Goal: Task Accomplishment & Management: Complete application form

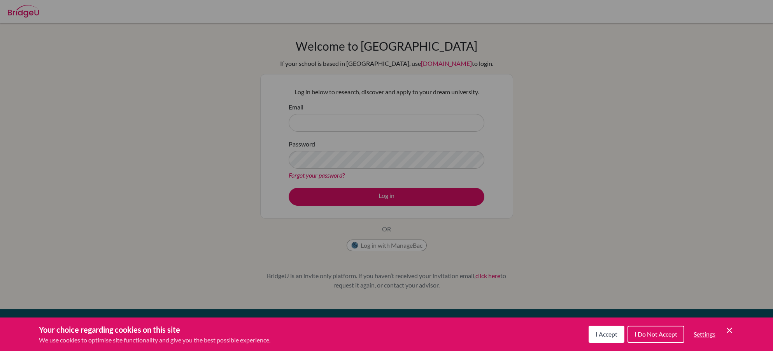
drag, startPoint x: 584, startPoint y: 333, endPoint x: 595, endPoint y: 335, distance: 10.6
click at [584, 334] on div "Your choice regarding cookies on this site We use cookies to optimise site func…" at bounding box center [386, 333] width 773 height 33
click at [596, 335] on span "I Accept" at bounding box center [607, 333] width 22 height 7
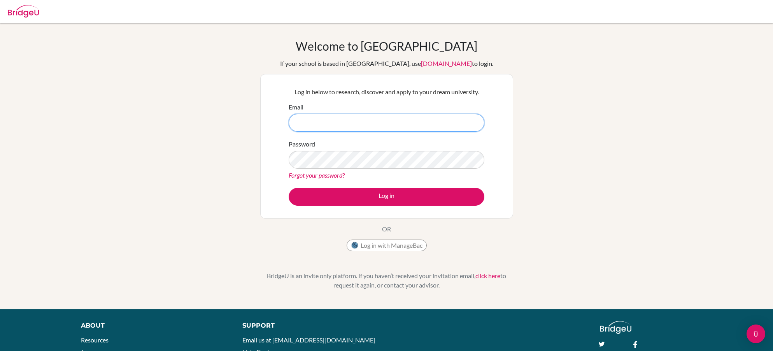
click at [342, 130] on input "Email" at bounding box center [387, 123] width 196 height 18
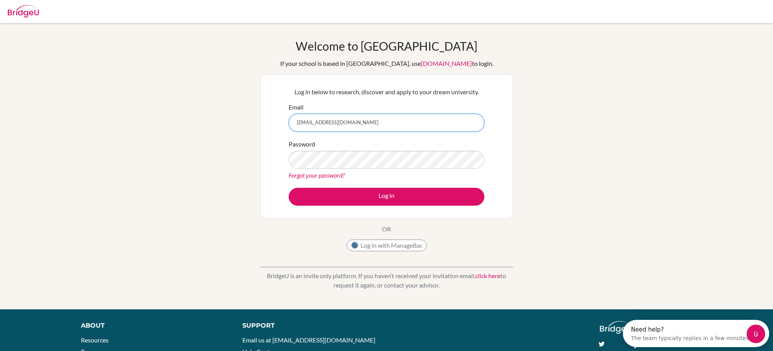
type input "hadi.tandriawan@springfield.sch.id"
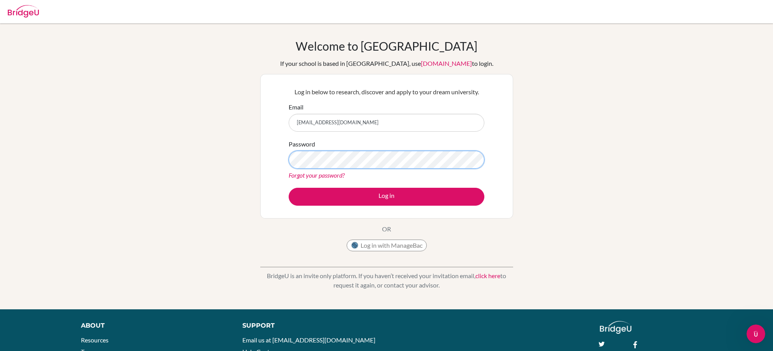
click at [289, 188] on button "Log in" at bounding box center [387, 197] width 196 height 18
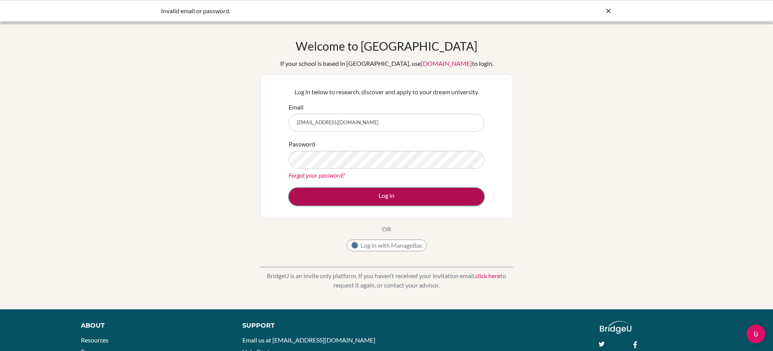
click at [379, 192] on button "Log in" at bounding box center [387, 197] width 196 height 18
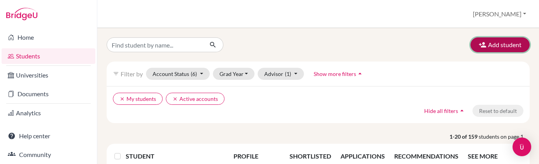
click at [471, 46] on button "Add student" at bounding box center [500, 44] width 59 height 15
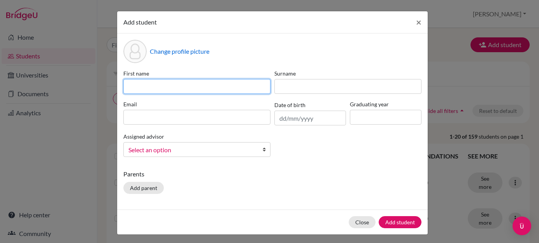
click at [160, 88] on input at bounding box center [196, 86] width 147 height 15
type input "[PERSON_NAME]"
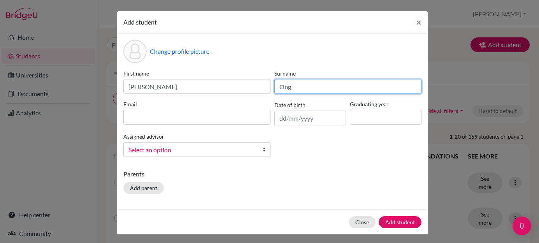
type input "Ong"
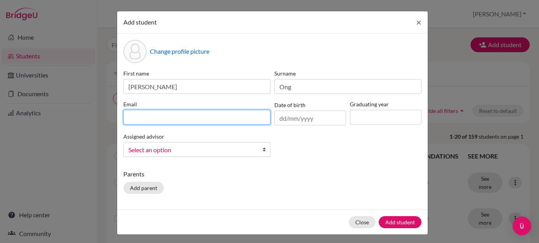
click at [154, 124] on input at bounding box center [196, 117] width 147 height 15
type input "aaron.ong@springfieldschool.online"
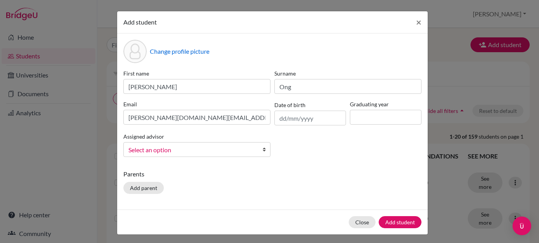
click at [163, 146] on span "Select an option" at bounding box center [191, 150] width 127 height 10
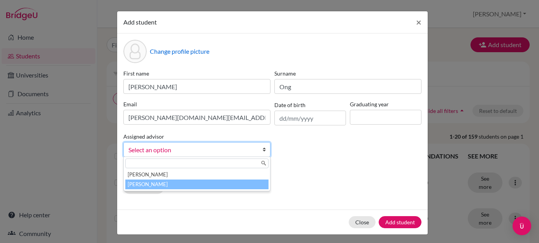
click at [162, 186] on li "[PERSON_NAME]" at bounding box center [196, 184] width 143 height 10
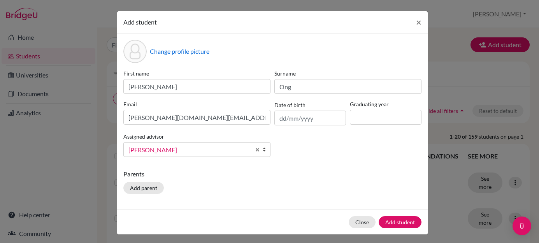
click at [216, 189] on div "Parents Add parent" at bounding box center [272, 183] width 298 height 28
click at [399, 221] on button "Add student" at bounding box center [400, 222] width 43 height 12
click at [374, 123] on input at bounding box center [386, 117] width 72 height 15
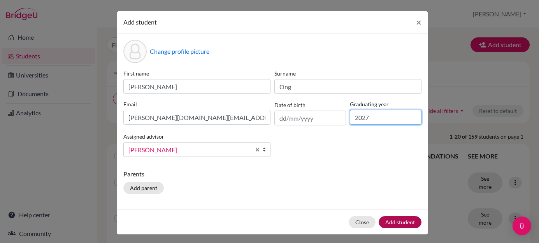
type input "2027"
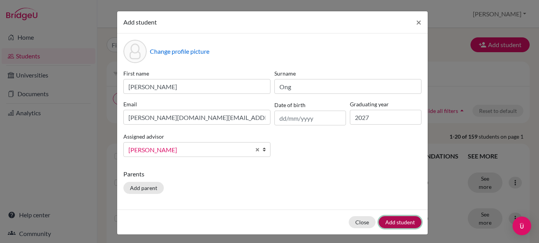
click at [394, 218] on button "Add student" at bounding box center [400, 222] width 43 height 12
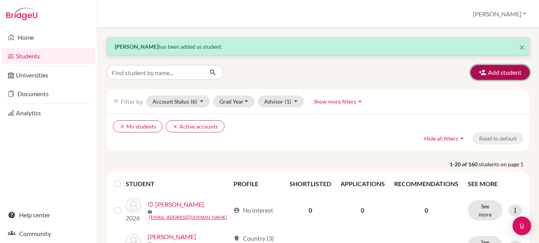
click at [483, 79] on button "Add student" at bounding box center [500, 72] width 59 height 15
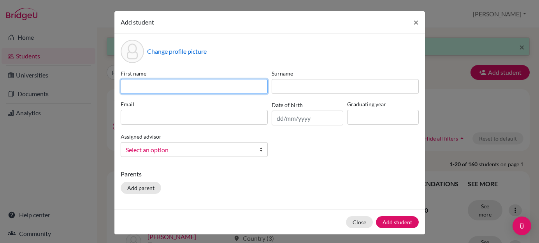
click at [253, 85] on input at bounding box center [194, 86] width 147 height 15
type input "Adkas"
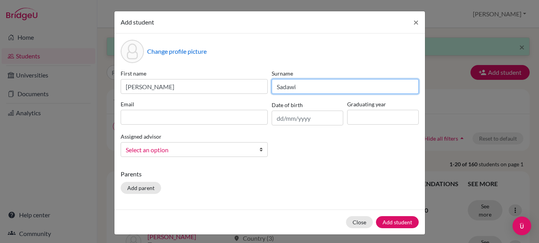
type input "Sadawi"
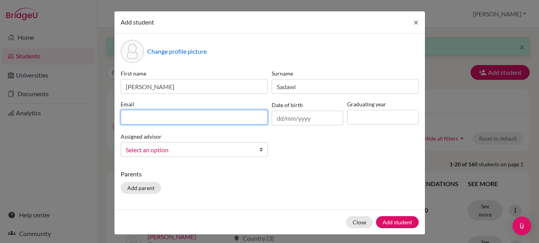
click at [201, 119] on input at bounding box center [194, 117] width 147 height 15
type input "adkas.sadawi@springfieldschool.online"
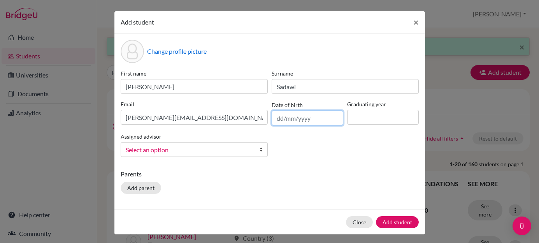
click at [336, 119] on input "text" at bounding box center [308, 118] width 72 height 15
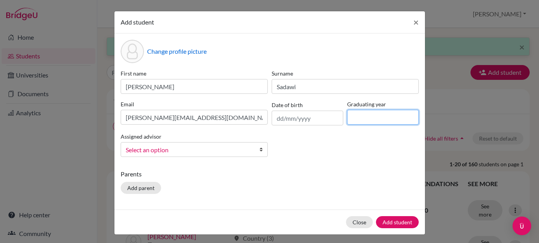
click at [359, 119] on input at bounding box center [383, 117] width 72 height 15
type input "2027"
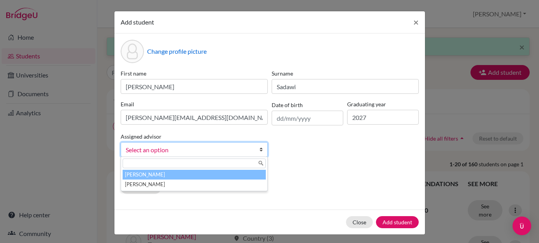
click at [232, 148] on span "Select an option" at bounding box center [189, 150] width 127 height 10
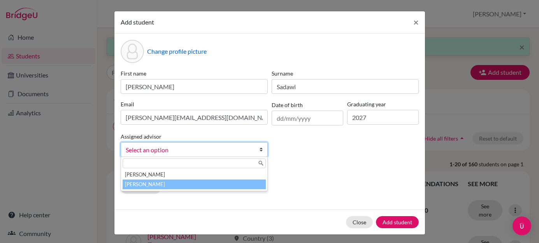
click at [213, 185] on li "Tandriawan, Hadi" at bounding box center [194, 184] width 143 height 10
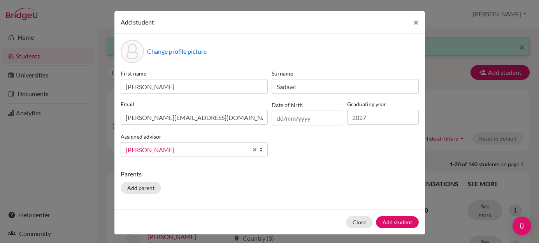
click at [213, 185] on div "Parents Add parent" at bounding box center [270, 183] width 298 height 28
click at [401, 227] on button "Add student" at bounding box center [397, 222] width 43 height 12
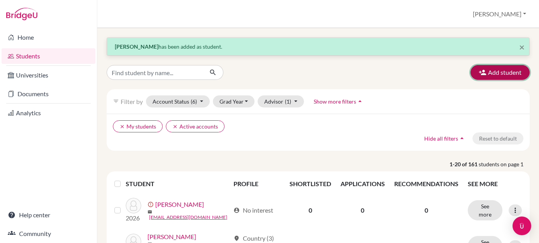
click at [479, 73] on icon "button" at bounding box center [483, 73] width 8 height 8
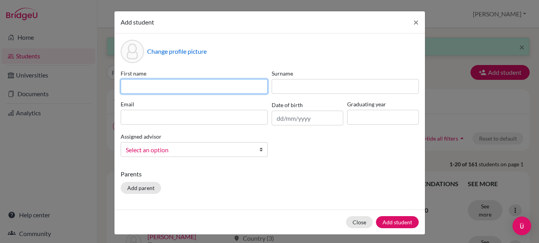
click at [215, 83] on input at bounding box center [194, 86] width 147 height 15
type input "Clairine"
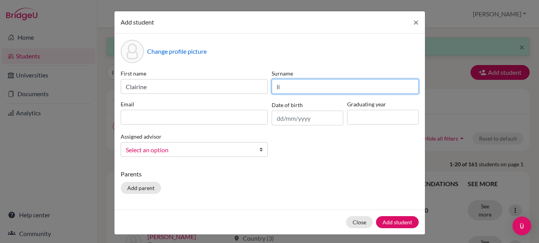
type input "l"
type input "Lim"
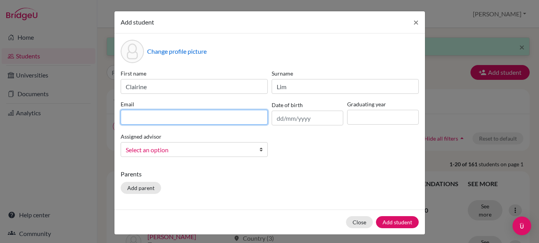
click at [155, 116] on input at bounding box center [194, 117] width 147 height 15
type input "clairine.lim@springfieldschool.online"
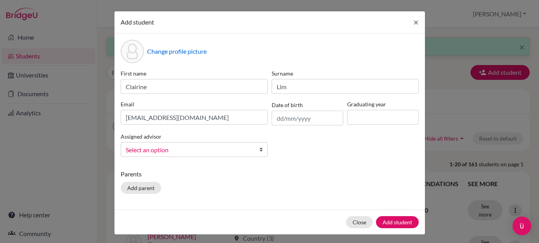
drag, startPoint x: 353, startPoint y: 128, endPoint x: 355, endPoint y: 121, distance: 7.5
click at [353, 128] on div "First name Clairine Surname Lim Email clairine.lim@springfieldschool.online Dat…" at bounding box center [270, 116] width 302 height 94
click at [355, 121] on input at bounding box center [383, 117] width 72 height 15
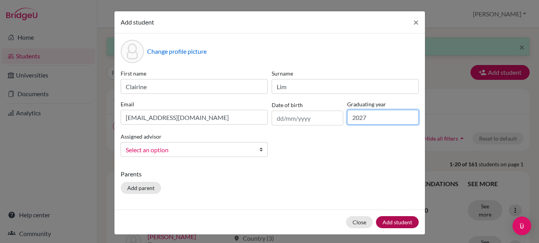
type input "2027"
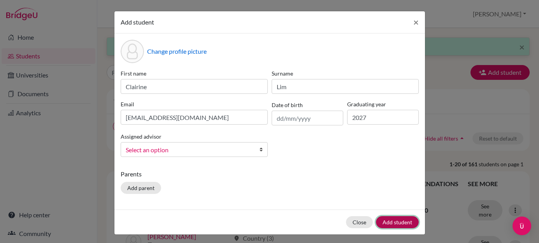
click at [386, 225] on button "Add student" at bounding box center [397, 222] width 43 height 12
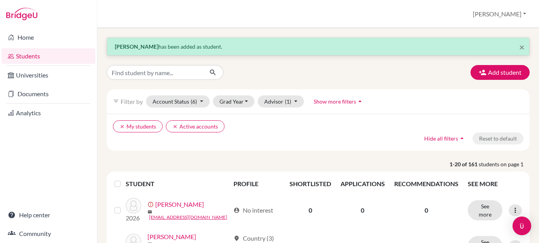
click at [455, 74] on div "Add student" at bounding box center [318, 72] width 435 height 15
click at [507, 77] on button "Add student" at bounding box center [500, 72] width 59 height 15
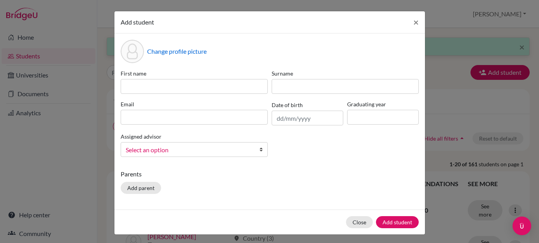
click at [209, 95] on div "First name Surname Email Date of birth Graduating year Assigned advisor Putra, …" at bounding box center [270, 116] width 302 height 94
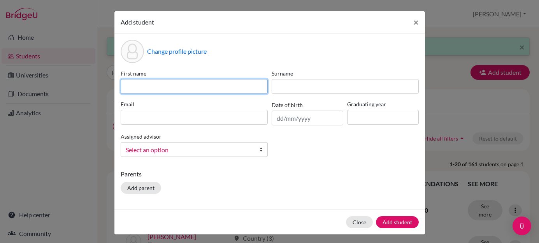
click at [207, 88] on input at bounding box center [194, 86] width 147 height 15
type input "Daiwik"
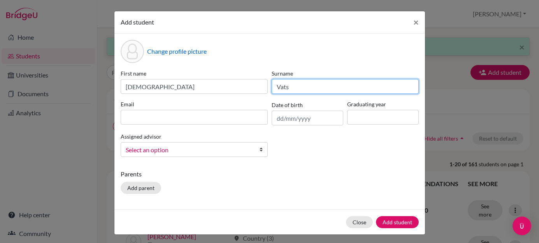
type input "Vats"
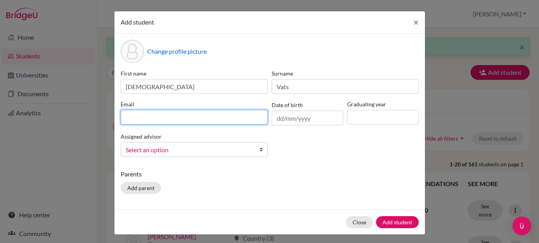
click at [162, 114] on input at bounding box center [194, 117] width 147 height 15
type input "[EMAIL_ADDRESS][DOMAIN_NAME]"
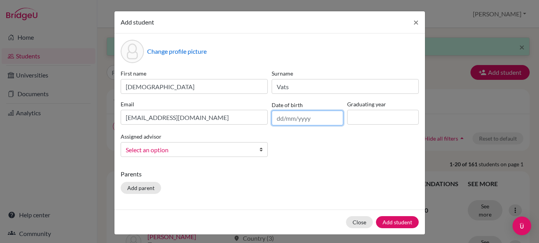
click at [332, 122] on input "text" at bounding box center [308, 118] width 72 height 15
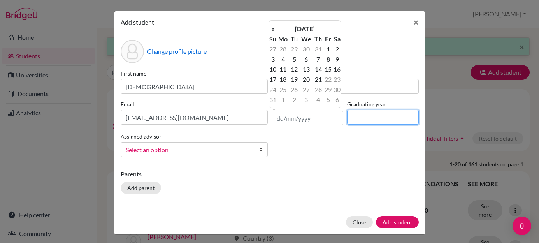
click at [362, 120] on input at bounding box center [383, 117] width 72 height 15
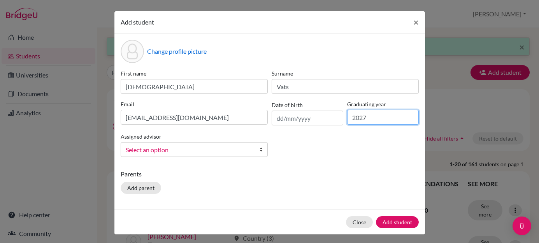
type input "2027"
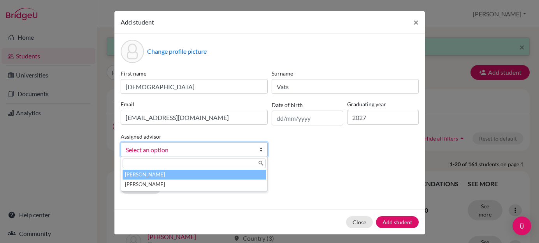
click at [227, 148] on span "Select an option" at bounding box center [189, 150] width 127 height 10
click at [223, 179] on li "[PERSON_NAME]" at bounding box center [194, 175] width 143 height 10
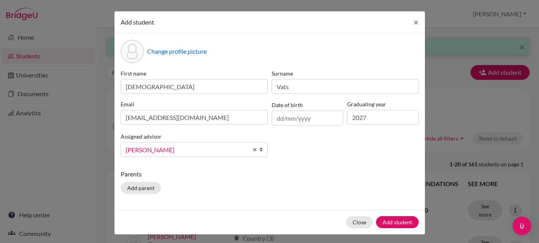
click at [221, 182] on div "Parents Add parent" at bounding box center [270, 183] width 298 height 28
click at [219, 156] on link "[PERSON_NAME]" at bounding box center [194, 149] width 147 height 15
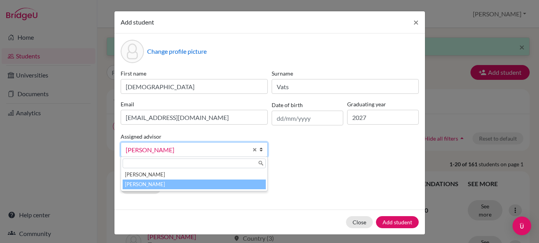
click at [215, 185] on li "Tandriawan, Hadi" at bounding box center [194, 184] width 143 height 10
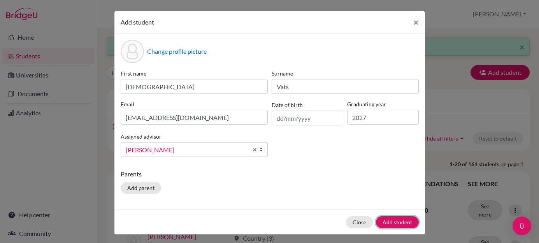
click at [388, 220] on button "Add student" at bounding box center [397, 222] width 43 height 12
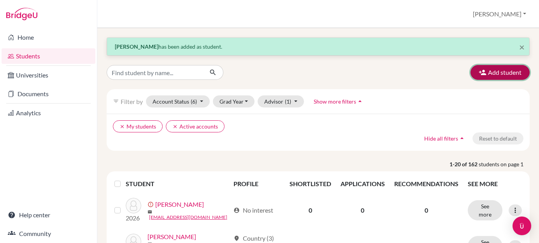
click at [479, 69] on icon "button" at bounding box center [483, 73] width 8 height 8
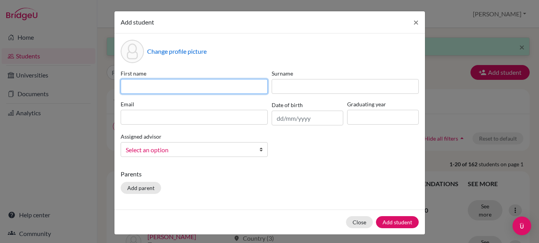
click at [208, 86] on input at bounding box center [194, 86] width 147 height 15
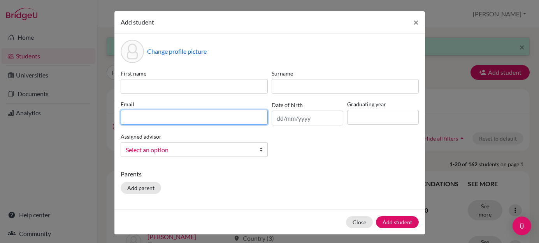
click at [163, 120] on input at bounding box center [194, 117] width 147 height 15
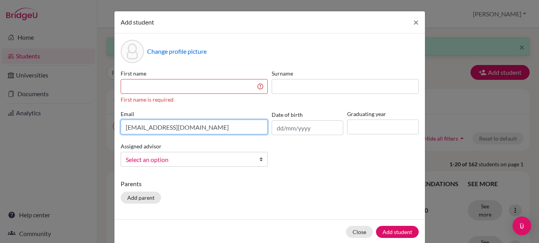
type input "ferrari.obama@springfieldschool.online"
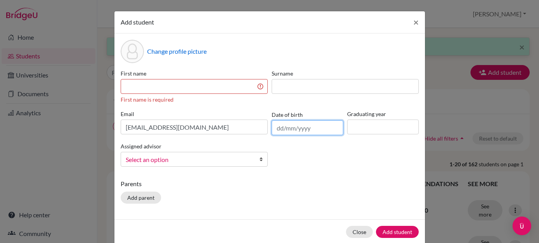
drag, startPoint x: 338, startPoint y: 127, endPoint x: 351, endPoint y: 127, distance: 12.8
click at [339, 127] on input "text" at bounding box center [308, 127] width 72 height 15
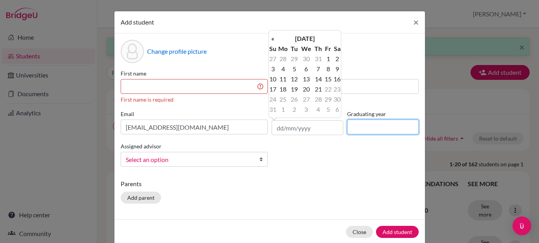
click at [353, 127] on input at bounding box center [383, 126] width 72 height 15
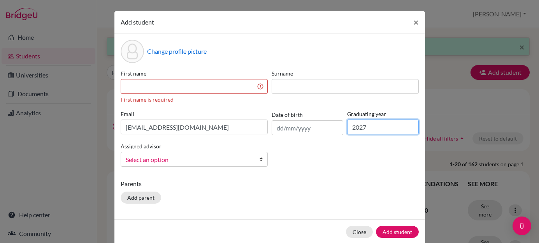
type input "2027"
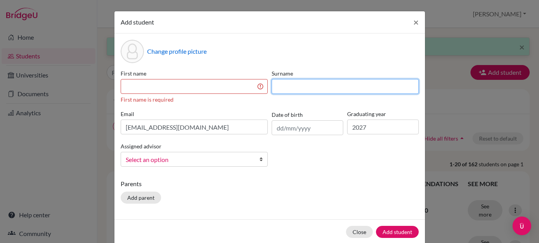
click at [291, 91] on input at bounding box center [345, 86] width 147 height 15
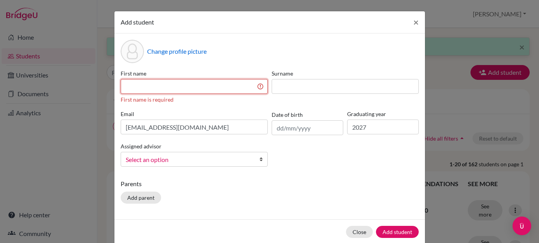
click at [243, 88] on input at bounding box center [194, 86] width 147 height 15
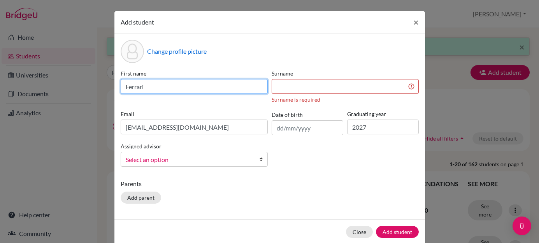
type input "Ferrari"
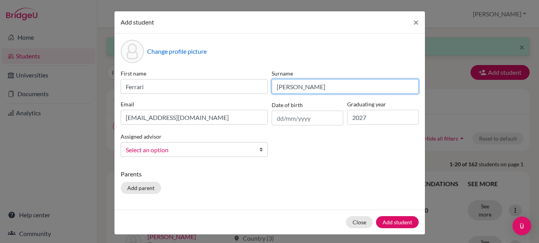
type input "Obama"
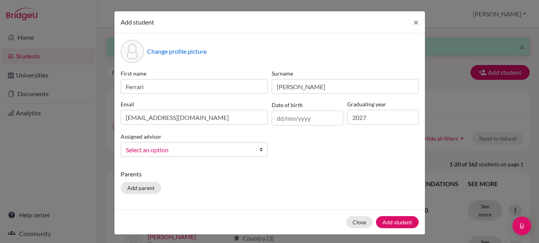
click at [309, 146] on div "First name Ferrari Surname Obama Email ferrari.obama@springfieldschool.online D…" at bounding box center [270, 116] width 302 height 94
click at [384, 220] on button "Add student" at bounding box center [397, 222] width 43 height 12
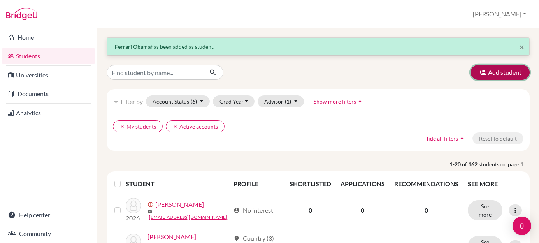
click at [479, 74] on icon "button" at bounding box center [483, 73] width 8 height 8
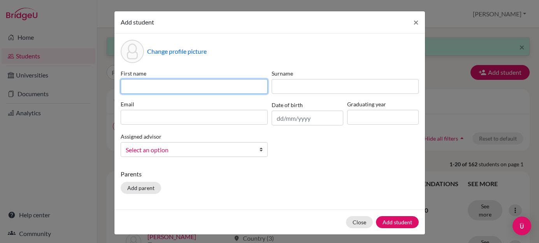
click at [167, 83] on input at bounding box center [194, 86] width 147 height 15
type input "George"
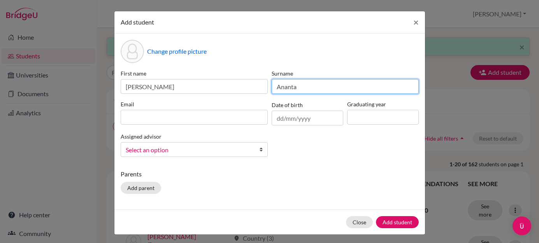
type input "Ananta"
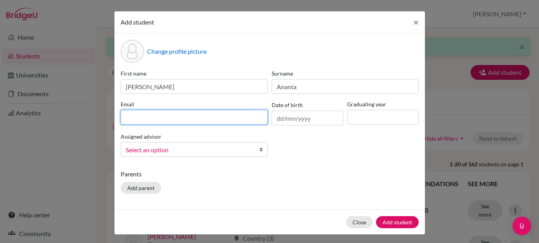
click at [151, 119] on input at bounding box center [194, 117] width 147 height 15
type input "george.ananta@springfieldschool.online"
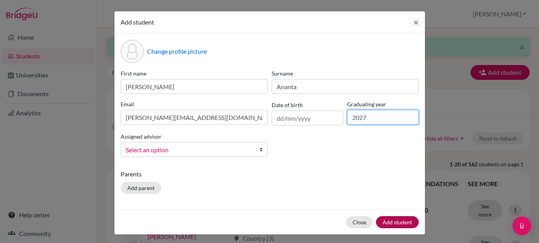
type input "2027"
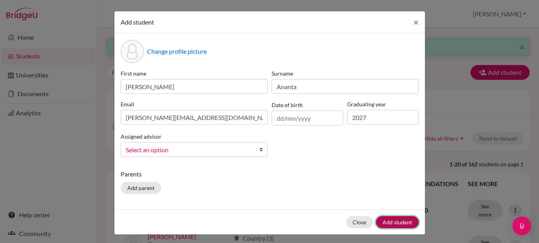
click at [381, 218] on button "Add student" at bounding box center [397, 222] width 43 height 12
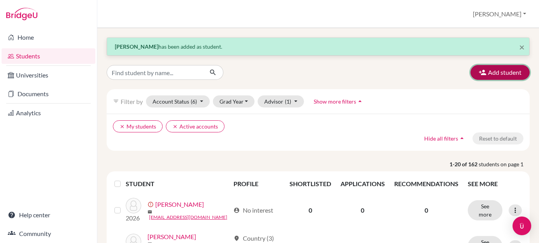
click at [479, 75] on icon "button" at bounding box center [483, 73] width 8 height 8
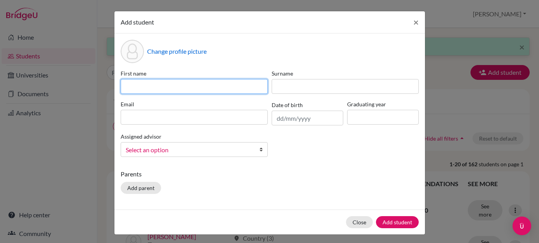
click at [236, 87] on input at bounding box center [194, 86] width 147 height 15
type input "Jiwon"
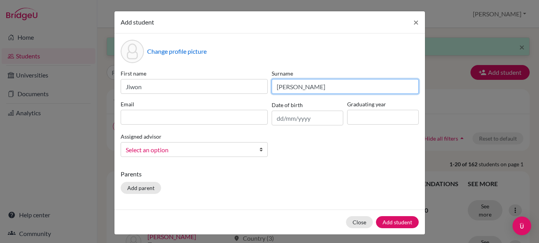
type input "Yoon"
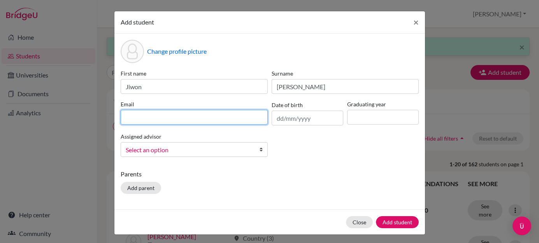
click at [144, 119] on input at bounding box center [194, 117] width 147 height 15
type input "jiwon.yoon@springfieldschool.online"
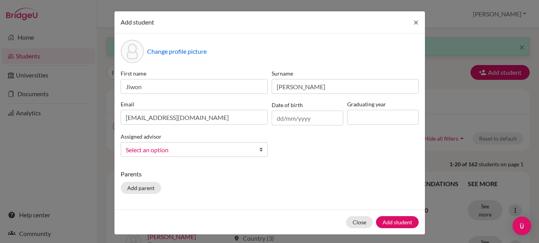
click at [341, 121] on div "Date of birth" at bounding box center [308, 112] width 76 height 25
click at [349, 121] on input at bounding box center [383, 117] width 72 height 15
type input "2027"
click at [210, 139] on div "Assigned advisor Putra, Natasha Tandriawan, Hadi Select an option" at bounding box center [194, 144] width 151 height 25
click at [208, 146] on span "Select an option" at bounding box center [189, 150] width 127 height 10
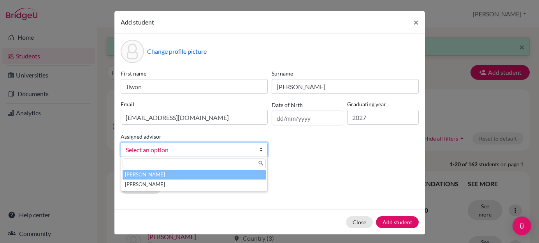
click at [202, 180] on li "Tandriawan, Hadi" at bounding box center [194, 184] width 143 height 10
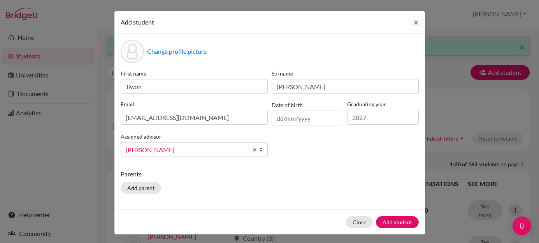
click at [279, 185] on div "Parents Add parent" at bounding box center [270, 183] width 298 height 28
click at [377, 223] on button "Add student" at bounding box center [397, 222] width 43 height 12
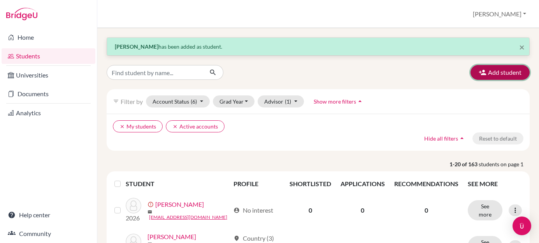
click at [481, 72] on button "Add student" at bounding box center [500, 72] width 59 height 15
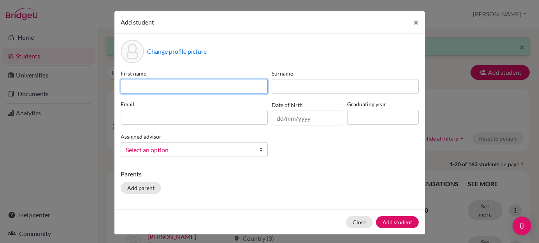
click at [228, 85] on input at bounding box center [194, 86] width 147 height 15
type input "Naomi"
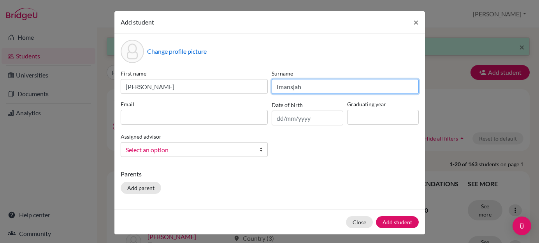
type input "Imansjah"
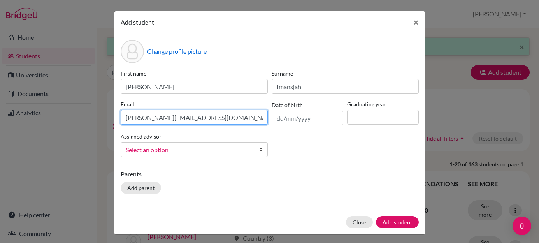
type input "naomi.imansjah@springfieldschool.online"
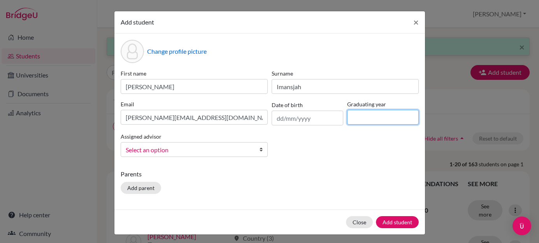
click at [357, 118] on input at bounding box center [383, 117] width 72 height 15
type input "2027"
click at [201, 149] on span "Select an option" at bounding box center [189, 150] width 127 height 10
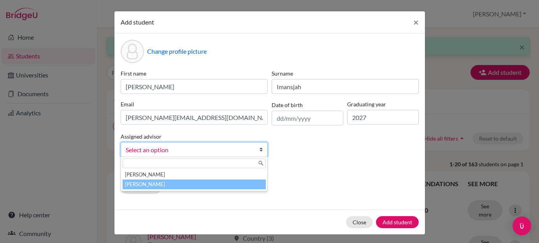
click at [194, 183] on li "Tandriawan, Hadi" at bounding box center [194, 184] width 143 height 10
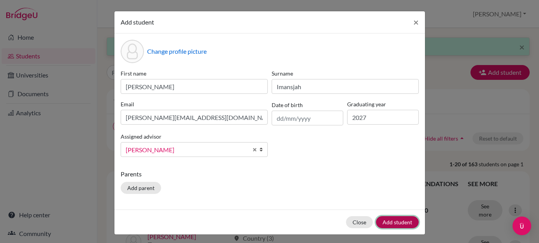
click at [386, 225] on button "Add student" at bounding box center [397, 222] width 43 height 12
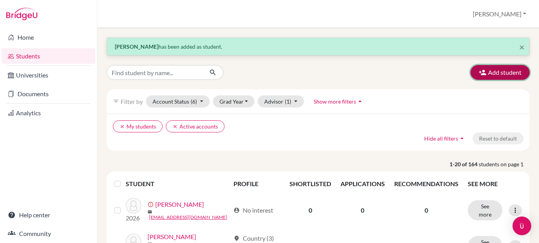
click at [479, 70] on icon "button" at bounding box center [483, 73] width 8 height 8
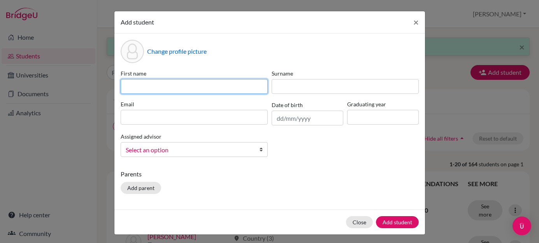
click at [229, 81] on input at bounding box center [194, 86] width 147 height 15
type input "Oliver"
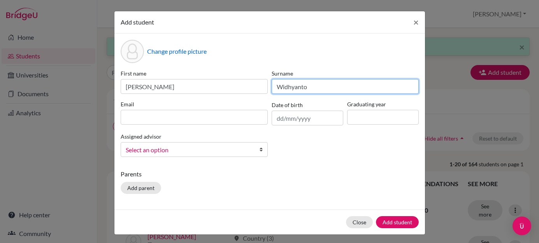
type input "Widhyanto"
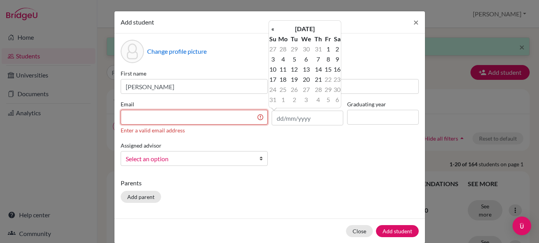
click at [185, 113] on input at bounding box center [194, 117] width 147 height 15
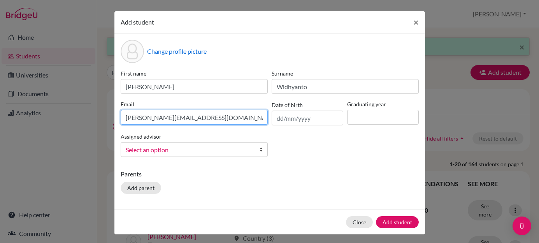
type input "oliver.widhyanto@springfieldschool.online"
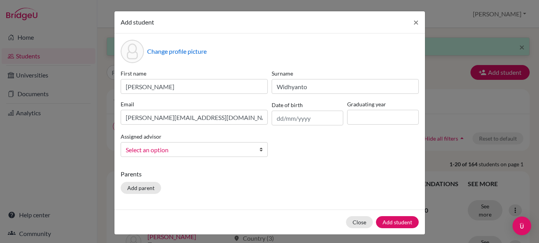
click at [169, 153] on span "Select an option" at bounding box center [189, 150] width 127 height 10
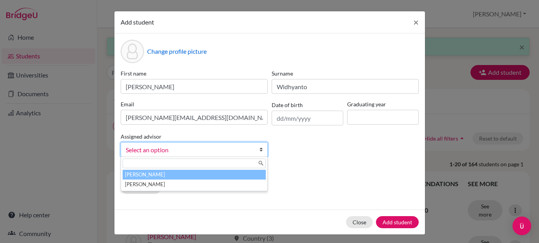
click at [177, 179] on li "[PERSON_NAME]" at bounding box center [194, 175] width 143 height 10
click at [214, 151] on span "[PERSON_NAME]" at bounding box center [187, 150] width 122 height 10
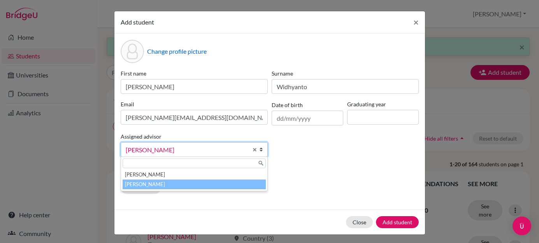
click at [215, 181] on li "Tandriawan, Hadi" at bounding box center [194, 184] width 143 height 10
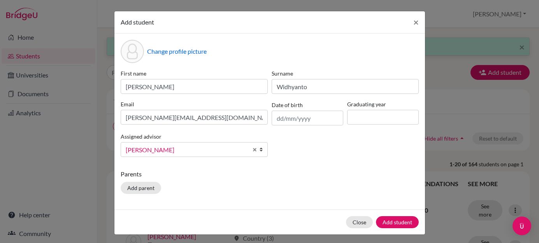
click at [310, 179] on div "Parents Add parent" at bounding box center [270, 183] width 298 height 28
click at [364, 123] on input at bounding box center [383, 117] width 72 height 15
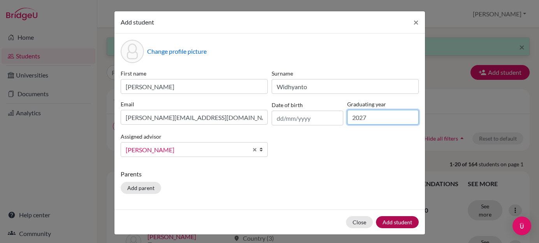
type input "2027"
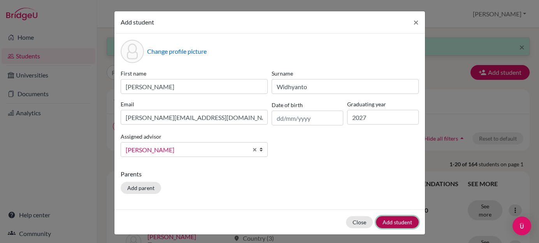
click at [388, 220] on button "Add student" at bounding box center [397, 222] width 43 height 12
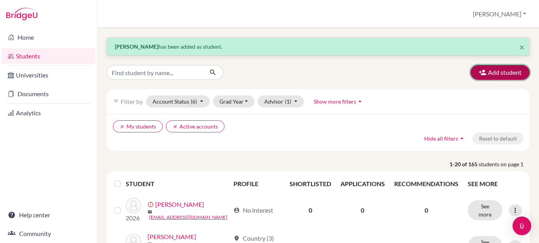
click at [479, 74] on icon "button" at bounding box center [483, 73] width 8 height 8
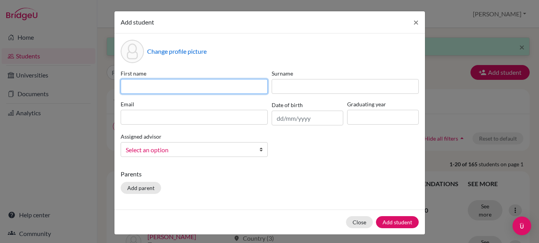
click at [191, 89] on input at bounding box center [194, 86] width 147 height 15
type input "Nicholas"
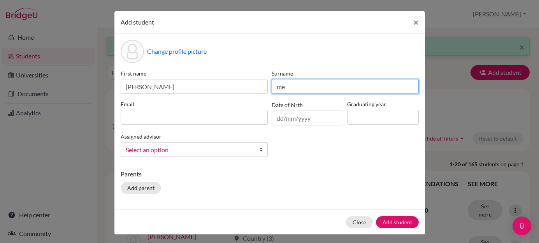
type input "m"
type input "Meliala"
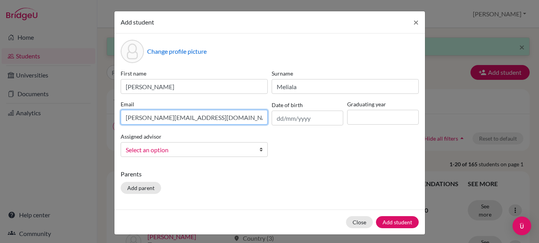
type input "nicholas.meliala@springfieldschool.online"
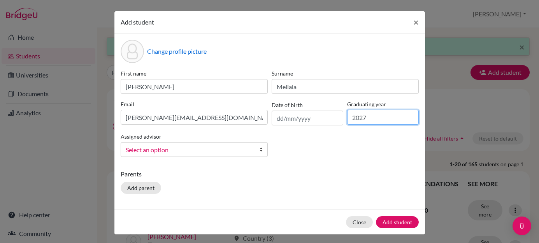
type input "2027"
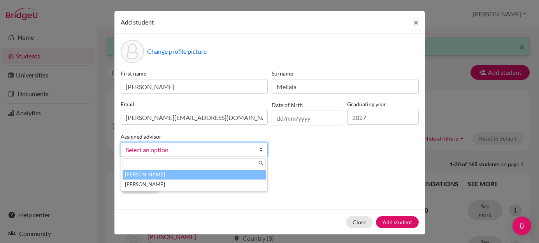
click at [193, 148] on span "Select an option" at bounding box center [189, 150] width 127 height 10
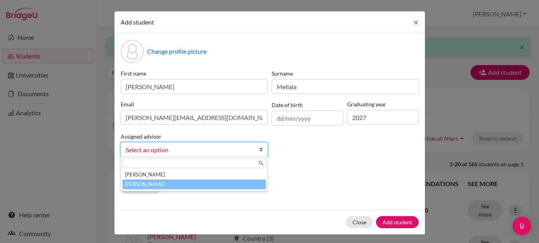
click at [186, 183] on li "Tandriawan, Hadi" at bounding box center [194, 184] width 143 height 10
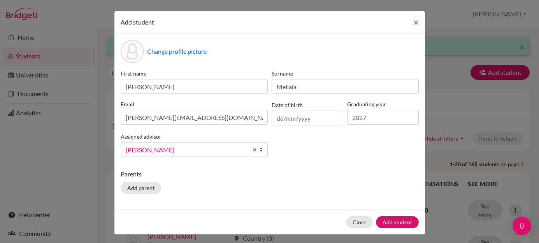
click at [398, 230] on div "Close Add student" at bounding box center [269, 221] width 311 height 25
click at [395, 223] on button "Add student" at bounding box center [397, 222] width 43 height 12
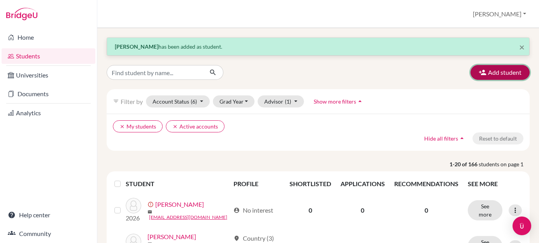
click at [479, 73] on icon "button" at bounding box center [483, 73] width 8 height 8
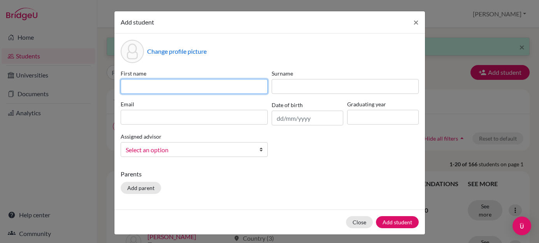
click at [189, 86] on input at bounding box center [194, 86] width 147 height 15
type input "Raihan"
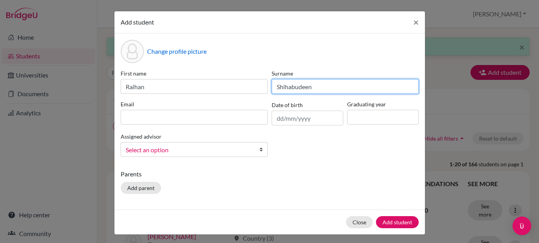
type input "Shihabudeen"
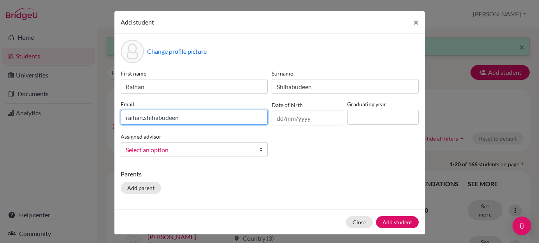
click at [199, 119] on input "raihan.shihabudeen" at bounding box center [194, 117] width 147 height 15
type input "raihan.shihabudeen@springfieldschool.online"
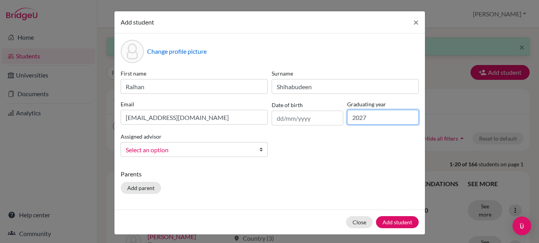
type input "2027"
click at [174, 147] on span "Select an option" at bounding box center [189, 150] width 127 height 10
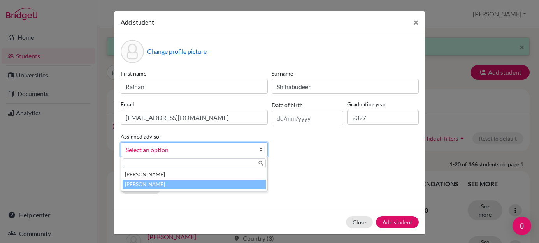
click at [178, 189] on li "Tandriawan, Hadi" at bounding box center [194, 184] width 143 height 10
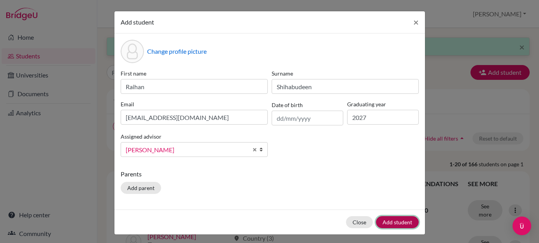
click at [400, 225] on button "Add student" at bounding box center [397, 222] width 43 height 12
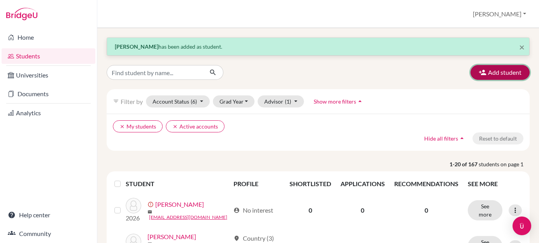
click at [486, 79] on button "Add student" at bounding box center [500, 72] width 59 height 15
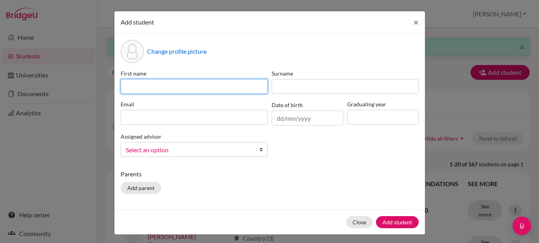
click at [225, 83] on input at bounding box center [194, 86] width 147 height 15
type input "samuel"
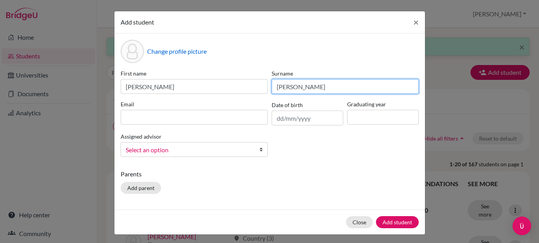
type input "Donovan"
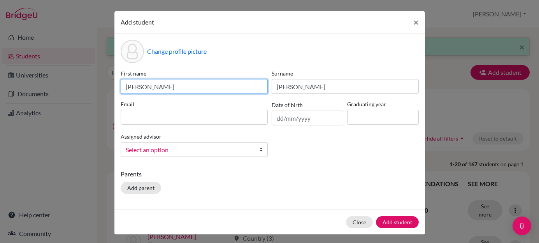
click at [127, 89] on input "samuel" at bounding box center [194, 86] width 147 height 15
type input "Samuel"
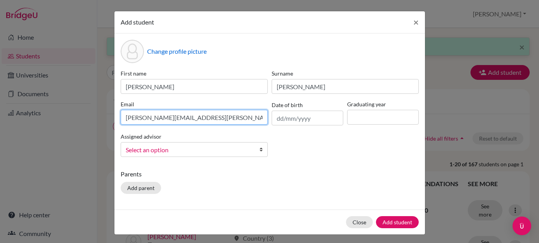
type input "samuel.donovan@springfieldschool.online"
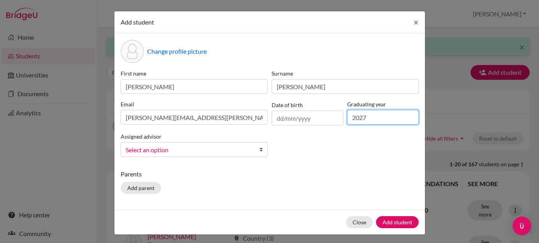
type input "2027"
drag, startPoint x: 163, startPoint y: 147, endPoint x: 173, endPoint y: 168, distance: 23.3
click at [163, 147] on span "Select an option" at bounding box center [189, 150] width 127 height 10
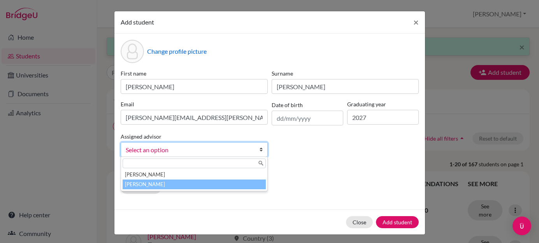
click at [177, 185] on li "Tandriawan, Hadi" at bounding box center [194, 184] width 143 height 10
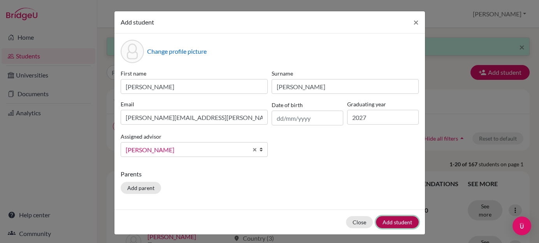
click at [392, 223] on button "Add student" at bounding box center [397, 222] width 43 height 12
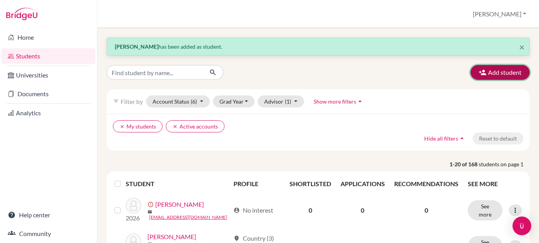
click at [485, 72] on button "Add student" at bounding box center [500, 72] width 59 height 15
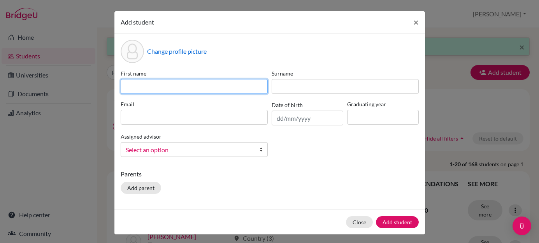
click at [172, 91] on input at bounding box center [194, 86] width 147 height 15
type input "Vanessa"
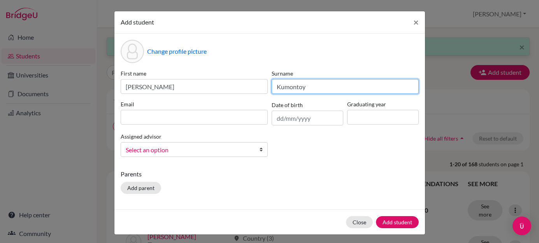
type input "Kumontoy"
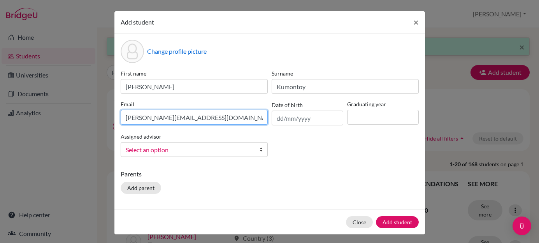
type input "vanessa.kumontoy@springfieldschool.online"
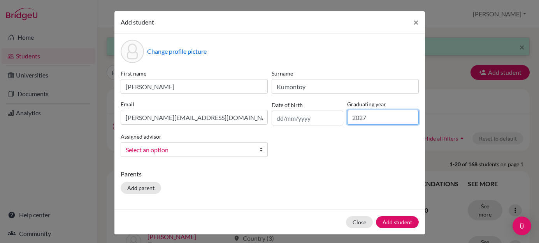
type input "2027"
drag, startPoint x: 201, startPoint y: 145, endPoint x: 197, endPoint y: 165, distance: 20.7
click at [201, 145] on span "Select an option" at bounding box center [189, 150] width 127 height 10
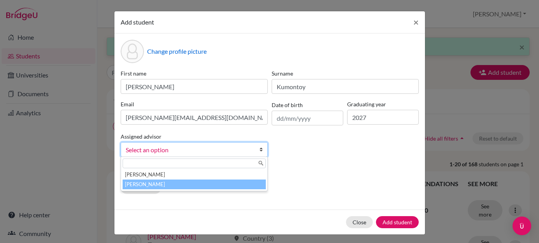
click at [196, 181] on li "Tandriawan, Hadi" at bounding box center [194, 184] width 143 height 10
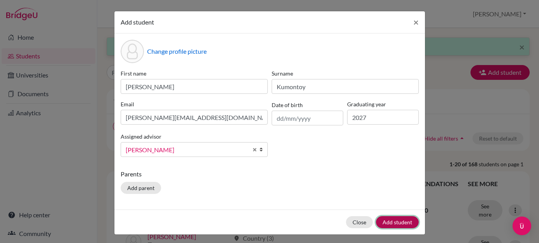
click at [383, 218] on button "Add student" at bounding box center [397, 222] width 43 height 12
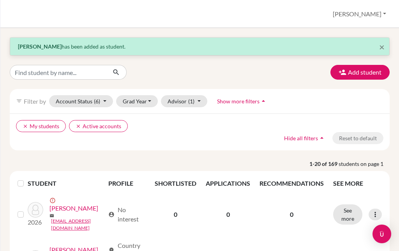
click at [28, 31] on div "× Vanessa Kumontoy has been added as student. Add student filter_list Filter by…" at bounding box center [199, 139] width 398 height 223
drag, startPoint x: 19, startPoint y: 14, endPoint x: 8, endPoint y: 11, distance: 12.0
click at [19, 14] on div "Students overview Hadi Profile School Settings Log out" at bounding box center [199, 14] width 398 height 28
click at [8, 11] on div "Students overview Hadi Profile School Settings Log out" at bounding box center [199, 14] width 398 height 28
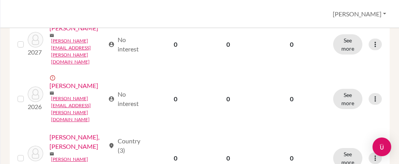
scroll to position [522, 0]
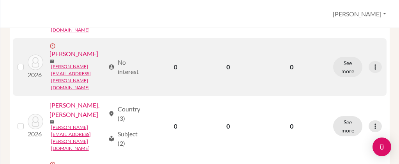
click at [65, 58] on link "[PERSON_NAME]" at bounding box center [73, 53] width 49 height 9
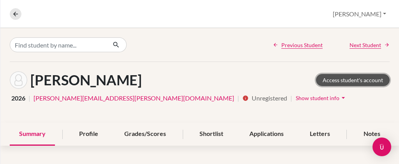
click at [322, 76] on link "Access student's account" at bounding box center [353, 80] width 74 height 12
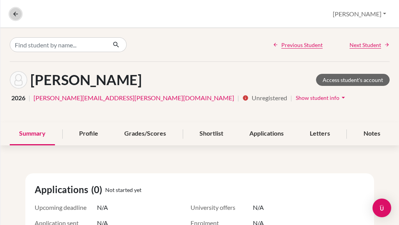
click at [16, 13] on icon at bounding box center [15, 14] width 7 height 7
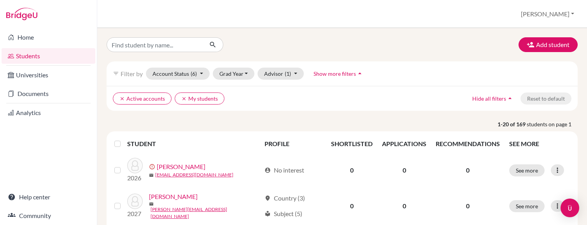
click at [56, 56] on link "Students" at bounding box center [49, 56] width 94 height 16
click at [554, 44] on button "Add student" at bounding box center [548, 44] width 59 height 15
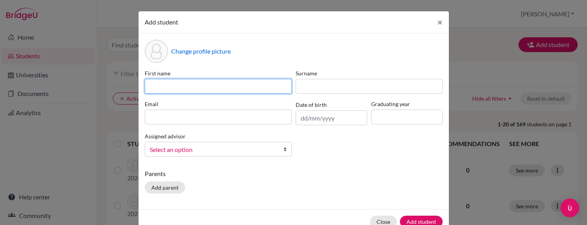
click at [281, 84] on input at bounding box center [218, 86] width 147 height 15
type input "Isabel"
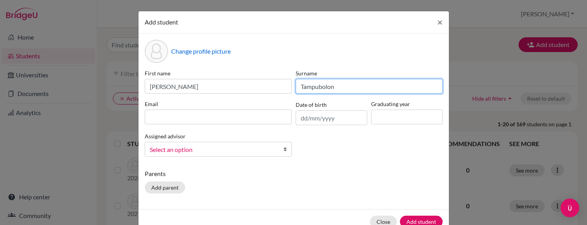
type input "Tampubolon"
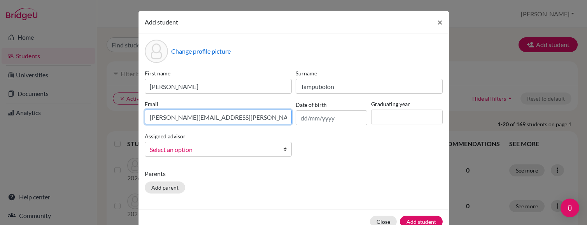
type input "isabel.tampubolon@springfieldschool.online"
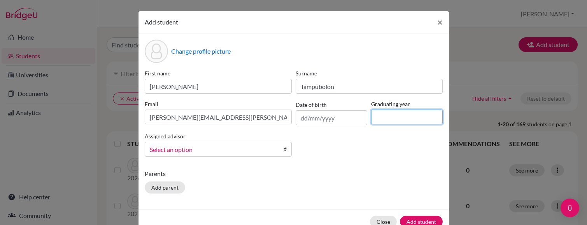
click at [386, 121] on input at bounding box center [407, 117] width 72 height 15
type input "2027"
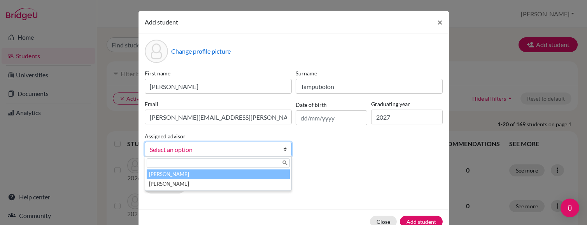
click at [274, 146] on link "Select an option" at bounding box center [218, 149] width 147 height 15
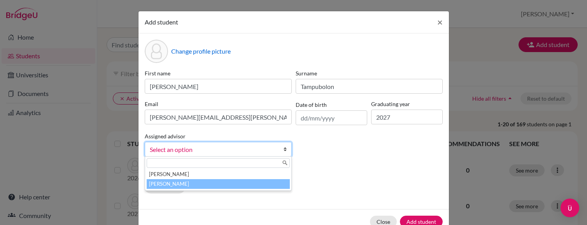
click at [246, 184] on li "Tandriawan, Hadi" at bounding box center [218, 184] width 143 height 10
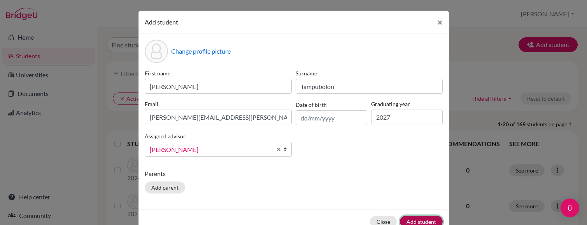
click at [409, 216] on button "Add student" at bounding box center [421, 222] width 43 height 12
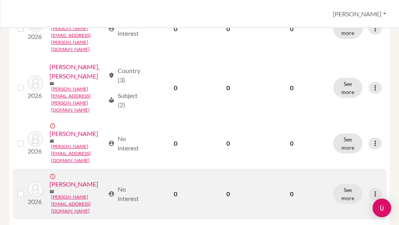
scroll to position [575, 0]
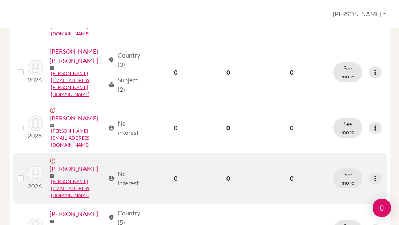
click at [53, 170] on link "[PERSON_NAME]" at bounding box center [73, 168] width 49 height 9
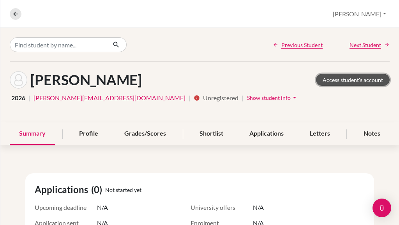
click at [322, 78] on link "Access student's account" at bounding box center [353, 80] width 74 height 12
click at [23, 17] on nav "Overview Student details" at bounding box center [19, 14] width 18 height 12
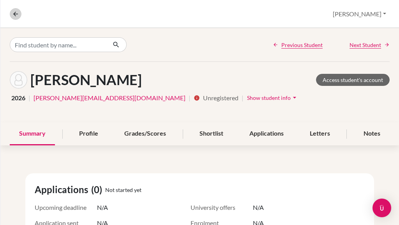
click at [21, 17] on nav "Overview Student details" at bounding box center [19, 14] width 18 height 12
click at [19, 16] on button at bounding box center [16, 14] width 12 height 12
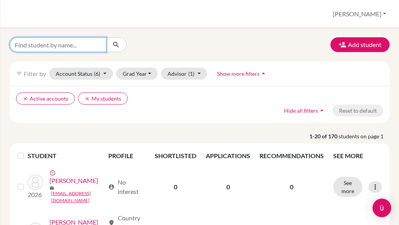
click at [65, 42] on input "Find student by name..." at bounding box center [58, 44] width 97 height 15
type input "daiwik"
click button "submit" at bounding box center [116, 44] width 21 height 15
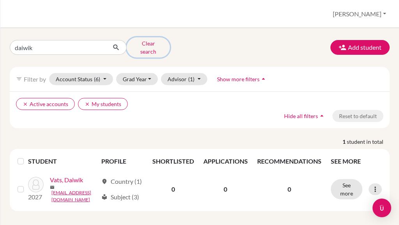
click at [140, 48] on button "Clear search" at bounding box center [148, 47] width 43 height 20
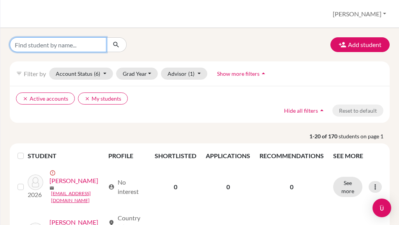
click at [77, 45] on input "Find student by name..." at bounding box center [58, 44] width 97 height 15
type input "daiwik"
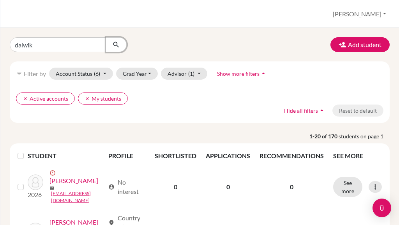
click at [107, 45] on button "submit" at bounding box center [116, 44] width 21 height 15
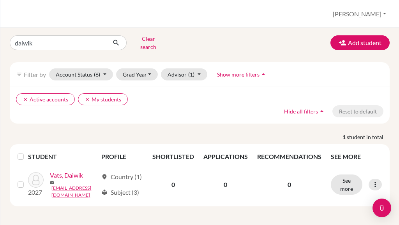
scroll to position [15, 0]
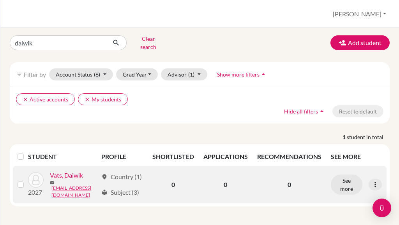
click at [50, 180] on link "Vats, Daiwik" at bounding box center [66, 175] width 33 height 9
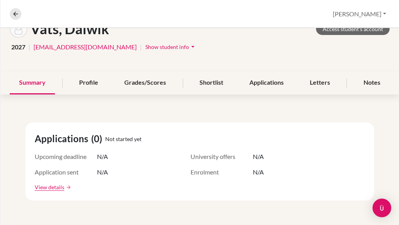
scroll to position [60, 0]
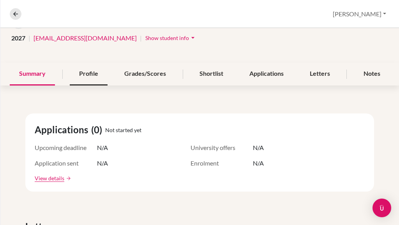
click at [100, 70] on div "Profile" at bounding box center [89, 74] width 38 height 23
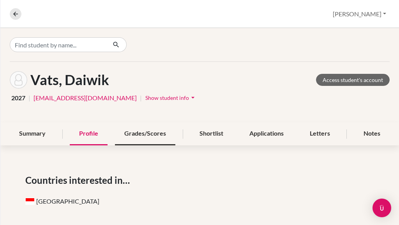
click at [141, 134] on div "Grades/Scores" at bounding box center [145, 134] width 60 height 23
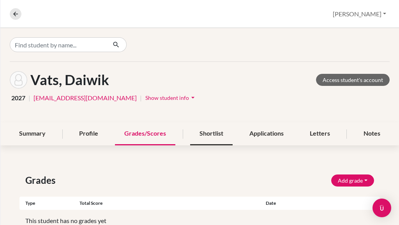
click at [194, 134] on div "Shortlist" at bounding box center [211, 134] width 42 height 23
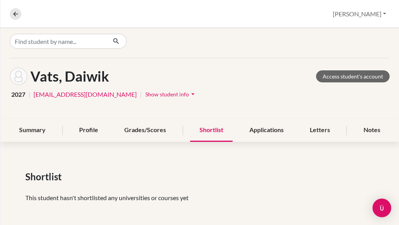
scroll to position [6, 0]
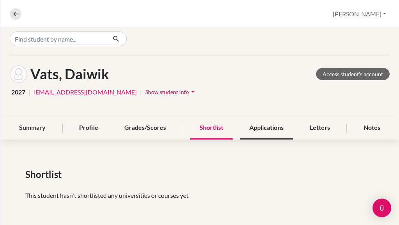
click at [251, 128] on div "Applications" at bounding box center [266, 128] width 53 height 23
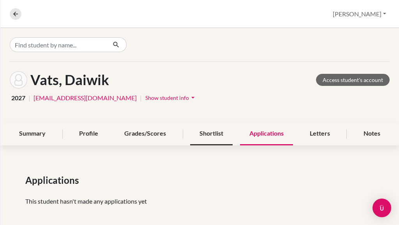
scroll to position [6, 0]
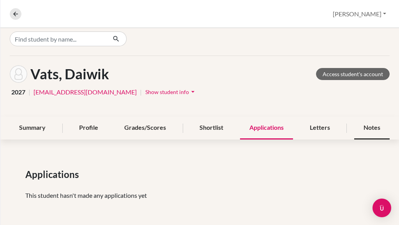
click at [361, 127] on div "Notes" at bounding box center [371, 128] width 35 height 23
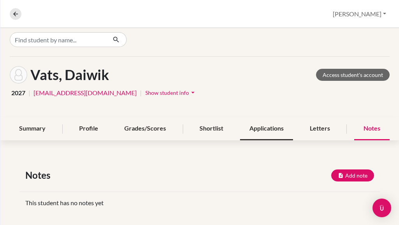
scroll to position [12, 0]
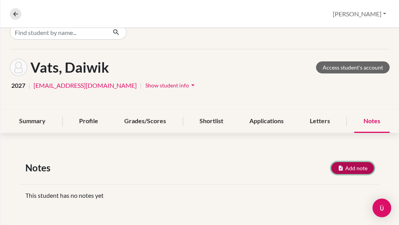
click at [348, 167] on button "Add note" at bounding box center [352, 168] width 43 height 12
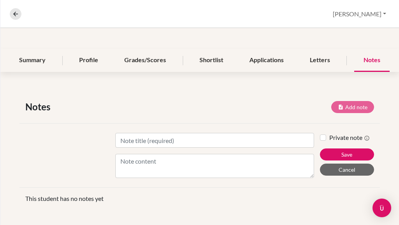
scroll to position [77, 0]
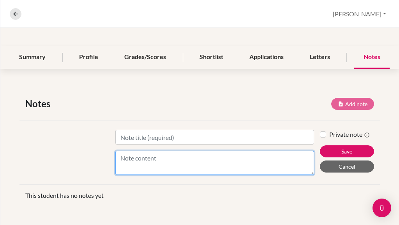
click at [201, 161] on textarea "Content" at bounding box center [214, 163] width 199 height 24
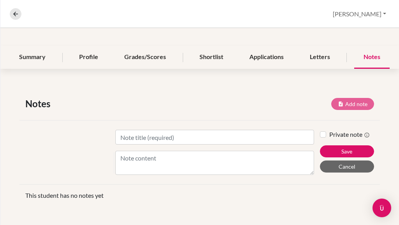
click at [90, 151] on div at bounding box center [64, 152] width 90 height 45
click at [316, 62] on div "Letters" at bounding box center [319, 57] width 39 height 23
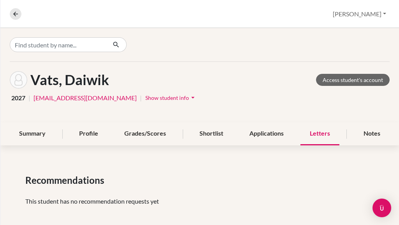
scroll to position [6, 0]
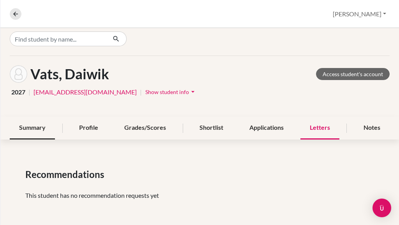
click at [40, 129] on div "Summary" at bounding box center [32, 128] width 45 height 23
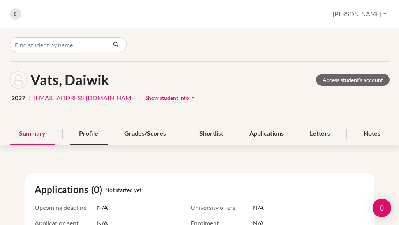
click at [85, 130] on div "Profile" at bounding box center [89, 134] width 38 height 23
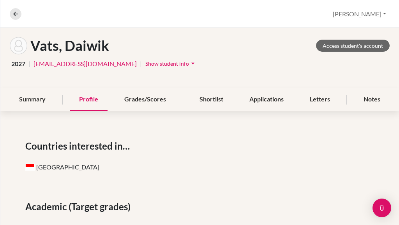
scroll to position [25, 0]
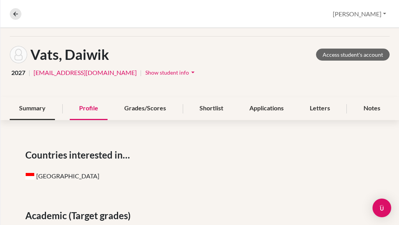
click at [53, 112] on div "Summary" at bounding box center [32, 108] width 45 height 23
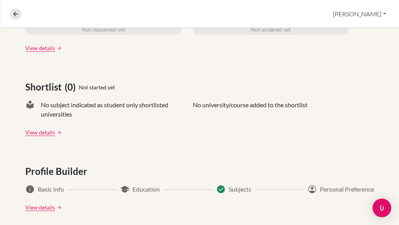
scroll to position [328, 0]
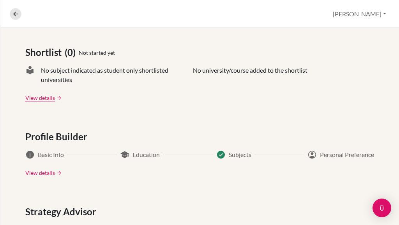
click at [48, 173] on link "View details" at bounding box center [40, 173] width 30 height 8
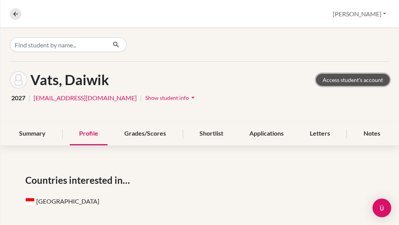
click at [329, 84] on link "Access student's account" at bounding box center [353, 80] width 74 height 12
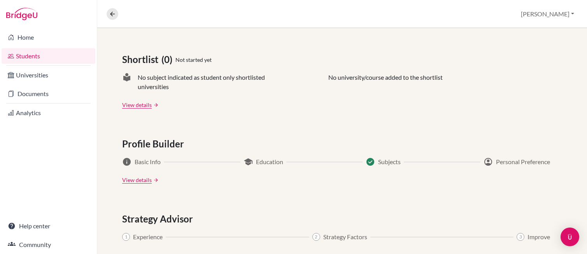
scroll to position [380, 0]
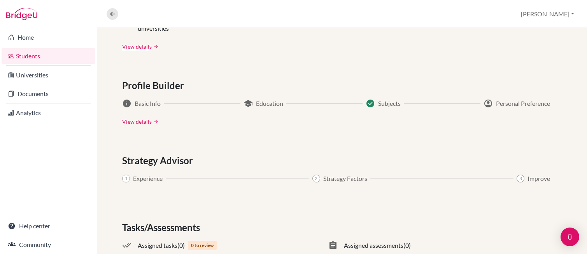
click at [145, 122] on link "View details" at bounding box center [137, 122] width 30 height 8
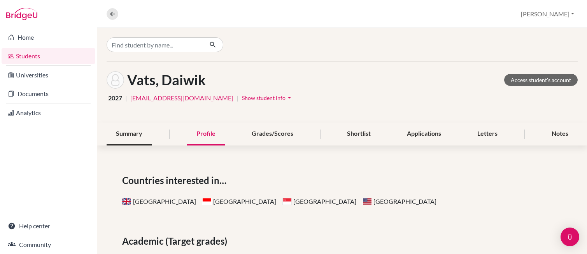
click at [137, 131] on div "Summary" at bounding box center [129, 134] width 45 height 23
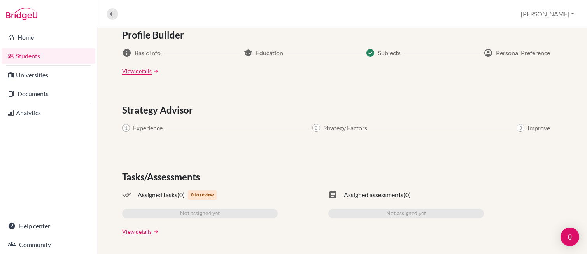
scroll to position [431, 0]
click at [148, 128] on span "Experience" at bounding box center [148, 127] width 30 height 9
click at [132, 128] on div "1 Experience" at bounding box center [142, 127] width 40 height 9
click at [127, 128] on span "1" at bounding box center [126, 128] width 8 height 8
click at [313, 125] on div "2" at bounding box center [317, 128] width 8 height 8
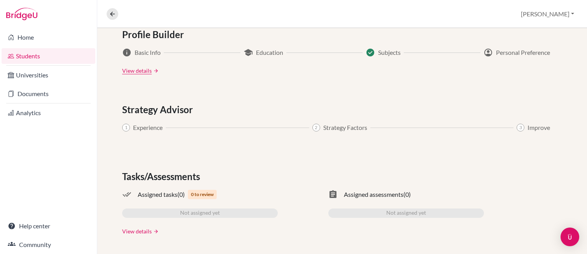
click at [141, 225] on link "View details" at bounding box center [137, 231] width 30 height 8
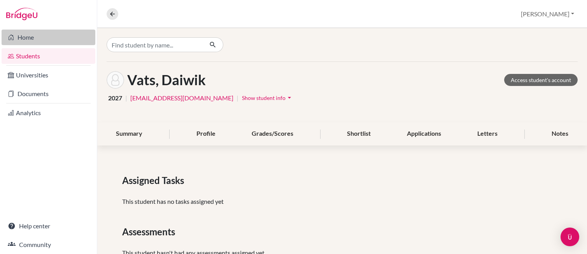
click at [38, 44] on link "Home" at bounding box center [49, 38] width 94 height 16
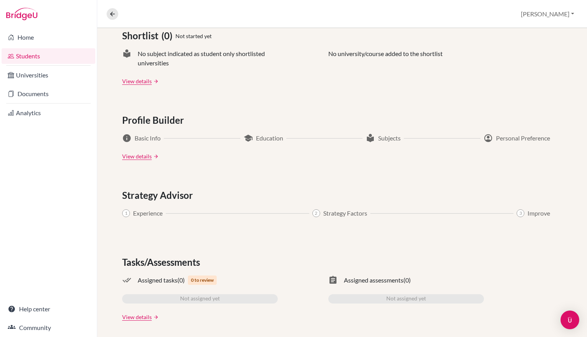
scroll to position [348, 0]
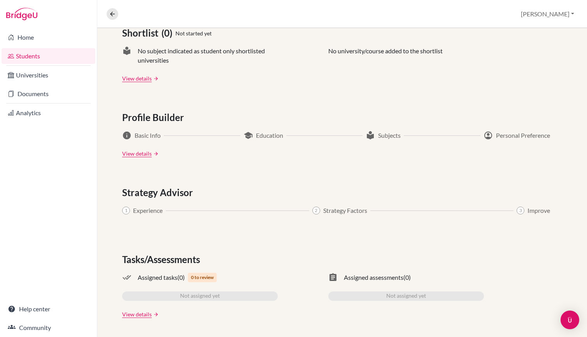
click at [152, 311] on div "View details arrow_forward" at bounding box center [342, 314] width 440 height 8
click at [148, 311] on link "View details" at bounding box center [137, 314] width 30 height 8
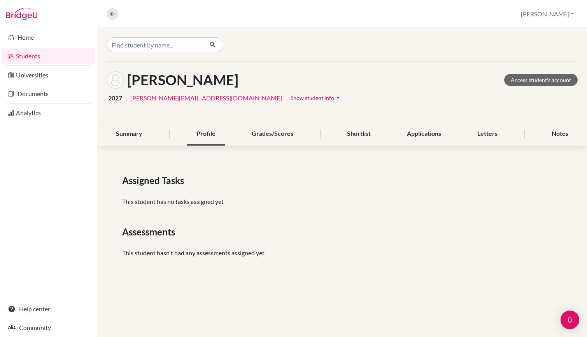
click at [200, 135] on div "Profile" at bounding box center [206, 134] width 38 height 23
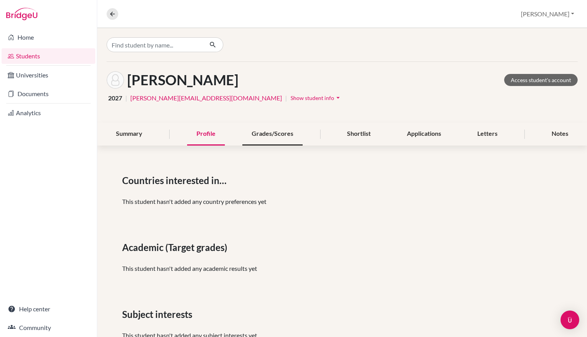
click at [264, 137] on div "Grades/Scores" at bounding box center [272, 134] width 60 height 23
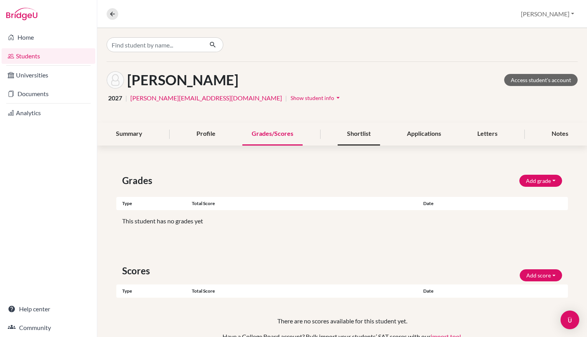
click at [345, 135] on div "Shortlist" at bounding box center [359, 134] width 42 height 23
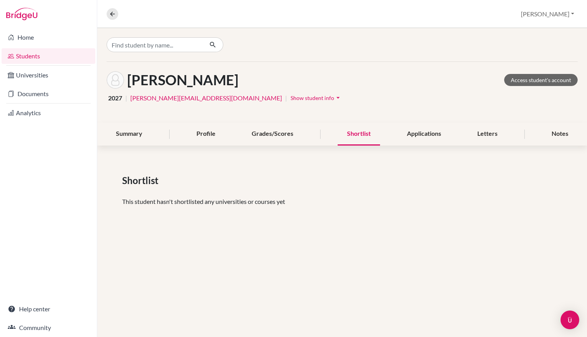
click at [391, 135] on div "Summary Profile Grades/Scores Shortlist Applications Letters Notes" at bounding box center [342, 134] width 471 height 23
click at [411, 136] on div "Applications" at bounding box center [424, 134] width 53 height 23
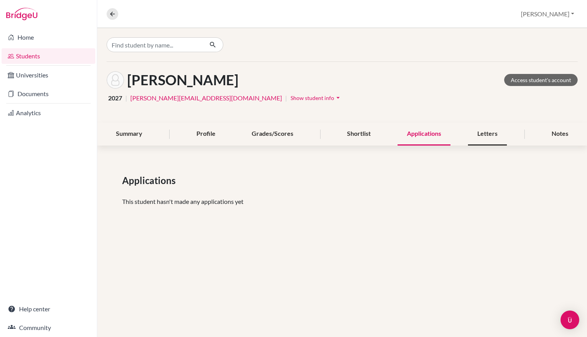
click at [485, 144] on div "Letters" at bounding box center [487, 134] width 39 height 23
click at [218, 129] on div "Profile" at bounding box center [206, 134] width 38 height 23
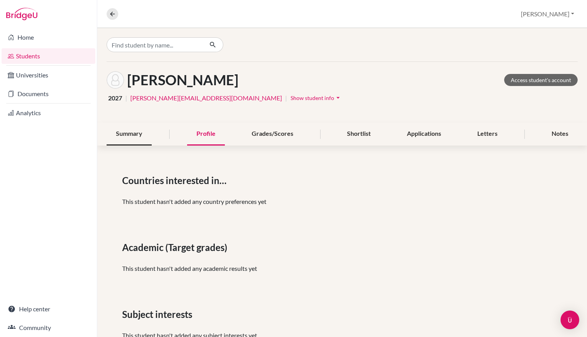
click at [144, 131] on div "Summary" at bounding box center [129, 134] width 45 height 23
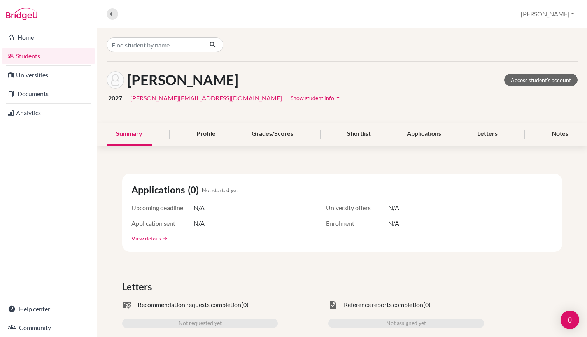
click at [291, 101] on span "Show student info" at bounding box center [313, 98] width 44 height 7
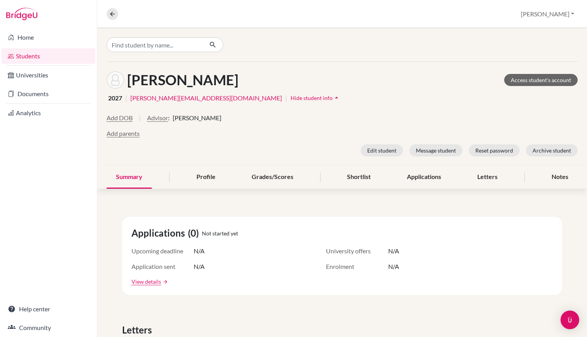
click at [291, 100] on span "Hide student info" at bounding box center [312, 98] width 42 height 7
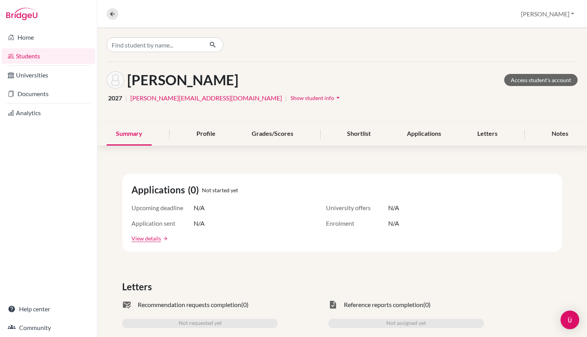
click at [291, 100] on span "Show student info" at bounding box center [313, 98] width 44 height 7
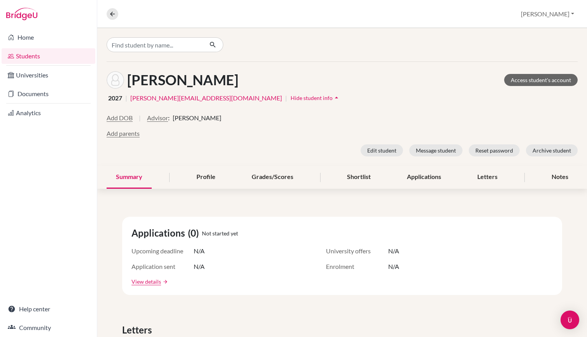
click at [291, 100] on span "Hide student info" at bounding box center [312, 98] width 42 height 7
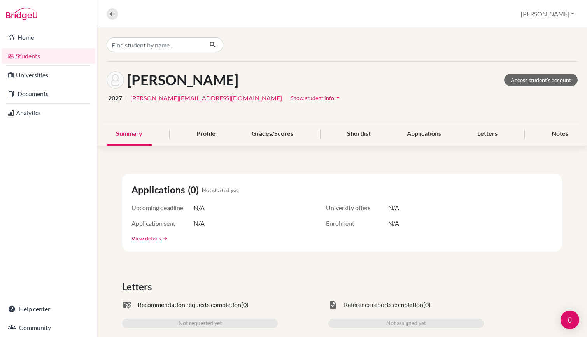
scroll to position [348, 0]
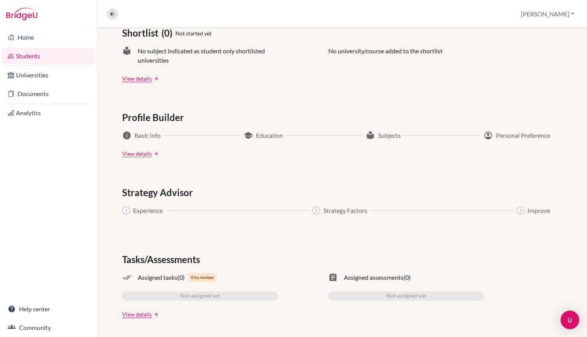
click at [50, 59] on link "Students" at bounding box center [49, 56] width 94 height 16
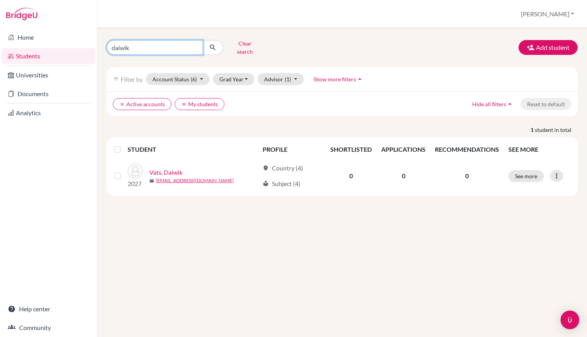
click at [199, 49] on input "daiwik" at bounding box center [155, 47] width 97 height 15
click at [196, 46] on input "daiwik" at bounding box center [155, 47] width 97 height 15
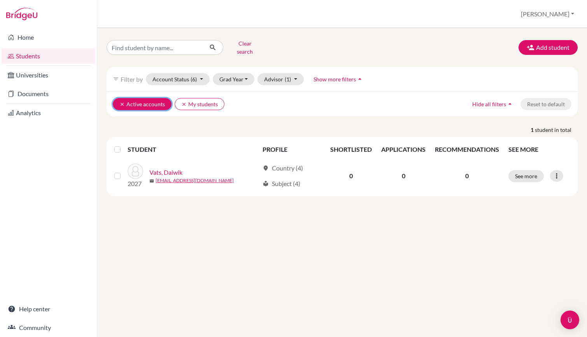
click at [129, 100] on button "clear Active accounts" at bounding box center [142, 104] width 59 height 12
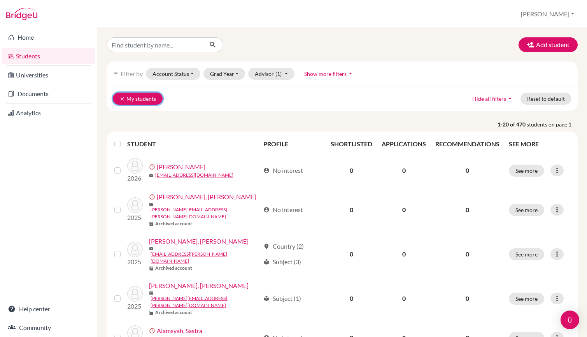
click at [138, 98] on button "clear My students" at bounding box center [138, 99] width 50 height 12
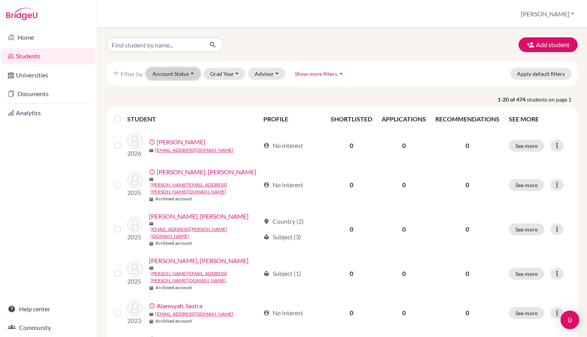
click at [172, 76] on button "Account Status" at bounding box center [173, 74] width 54 height 12
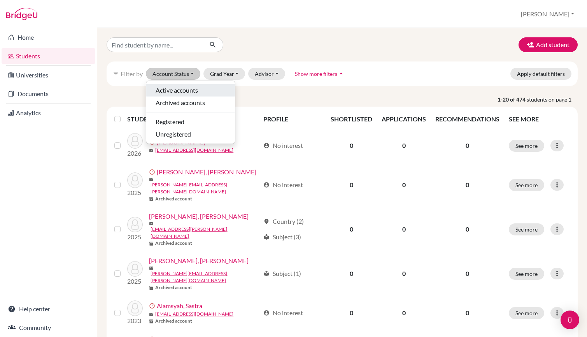
click at [177, 86] on span "Active accounts" at bounding box center [177, 90] width 42 height 9
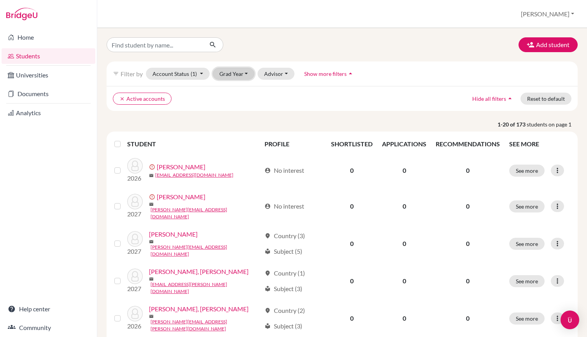
click at [220, 76] on button "Grad Year" at bounding box center [234, 74] width 42 height 12
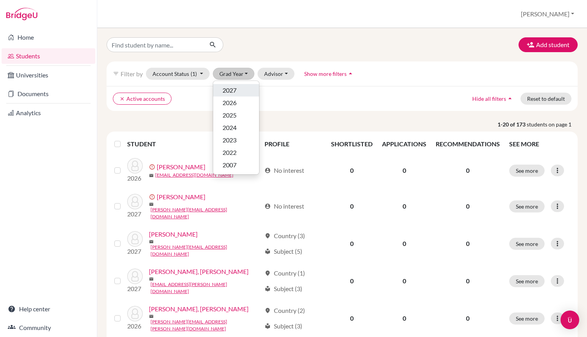
click at [231, 95] on button "2027" at bounding box center [236, 90] width 46 height 12
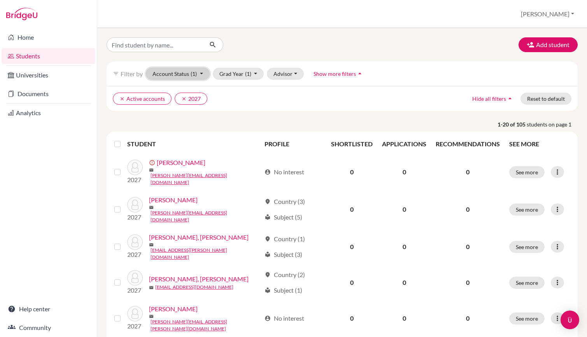
click at [185, 73] on button "Account Status (1)" at bounding box center [178, 74] width 64 height 12
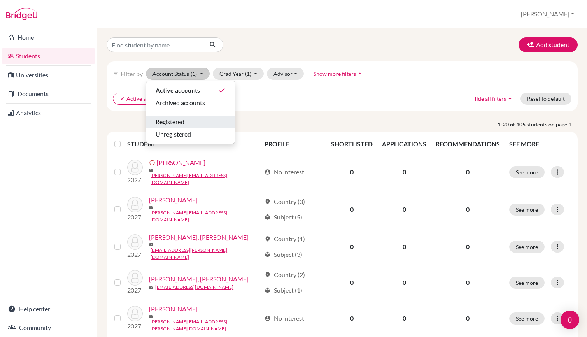
click at [207, 123] on div "Registered" at bounding box center [191, 121] width 70 height 9
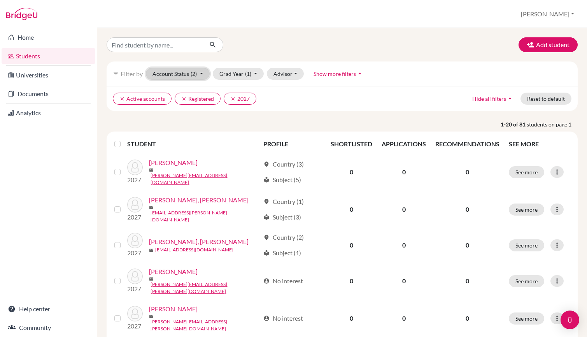
click at [173, 75] on button "Account Status (2)" at bounding box center [178, 74] width 64 height 12
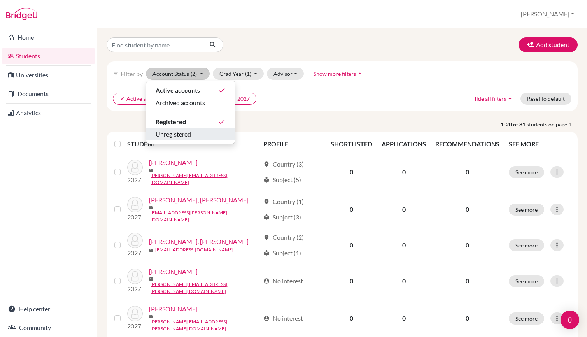
click at [186, 130] on span "Unregistered" at bounding box center [173, 134] width 35 height 9
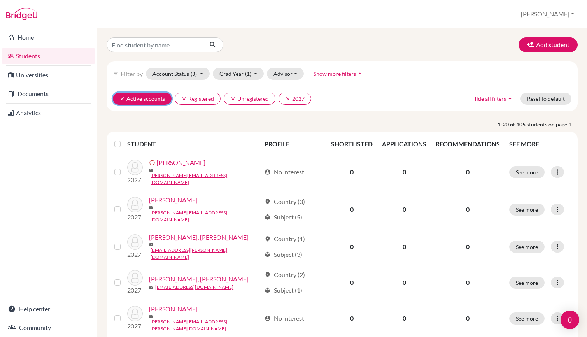
click at [133, 98] on button "clear Active accounts" at bounding box center [142, 99] width 59 height 12
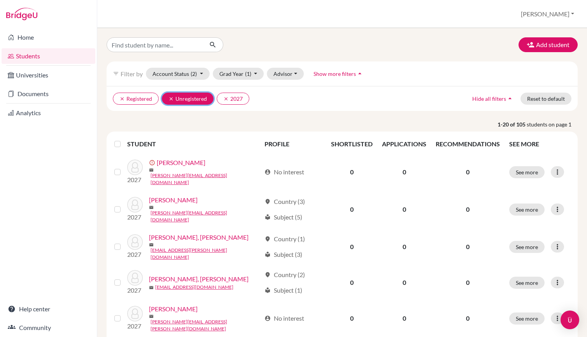
click at [172, 99] on icon "clear" at bounding box center [171, 98] width 5 height 5
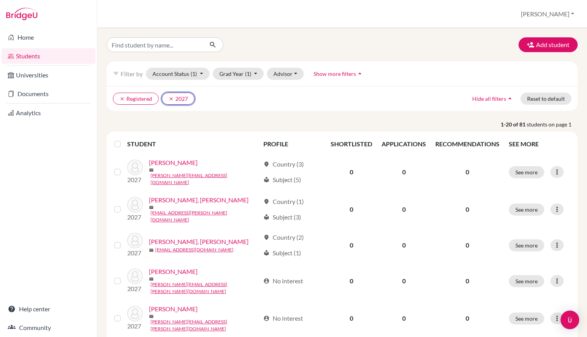
click at [172, 99] on icon "clear" at bounding box center [171, 98] width 5 height 5
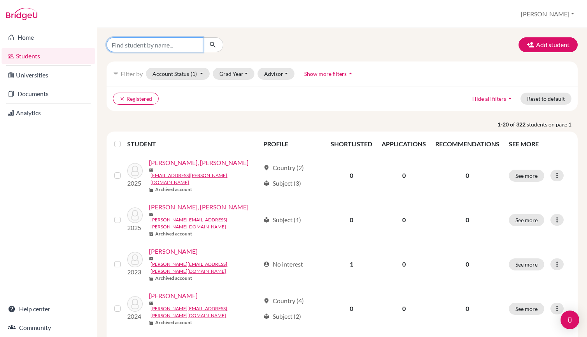
click at [168, 49] on input "Find student by name..." at bounding box center [155, 44] width 97 height 15
type input "[PERSON_NAME]"
click button "submit" at bounding box center [213, 44] width 21 height 15
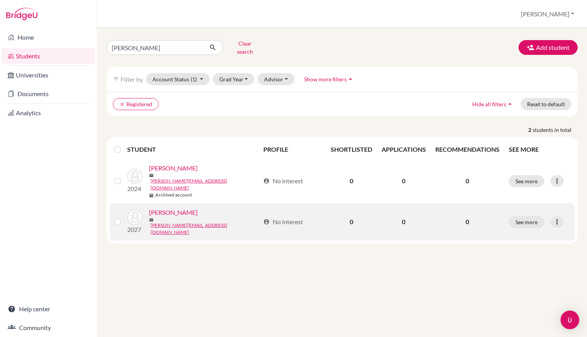
click at [185, 208] on link "[PERSON_NAME]" at bounding box center [173, 212] width 49 height 9
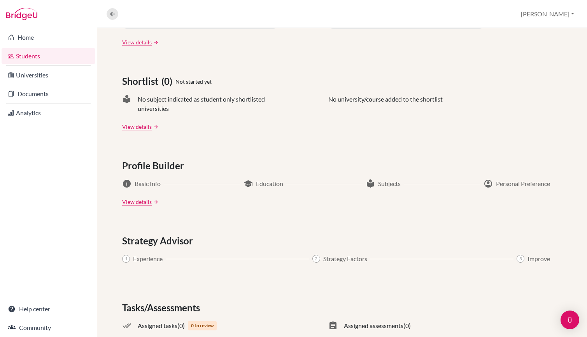
scroll to position [348, 0]
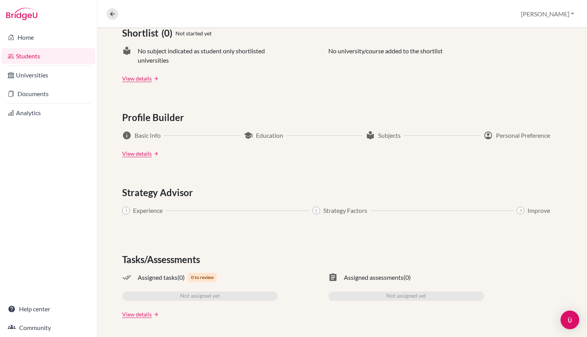
click at [199, 273] on span "0 to review" at bounding box center [202, 277] width 29 height 9
click at [199, 276] on span "0 to review" at bounding box center [202, 277] width 29 height 9
click at [206, 281] on span "0 to review" at bounding box center [202, 277] width 29 height 9
click at [206, 279] on span "0 to review" at bounding box center [202, 277] width 29 height 9
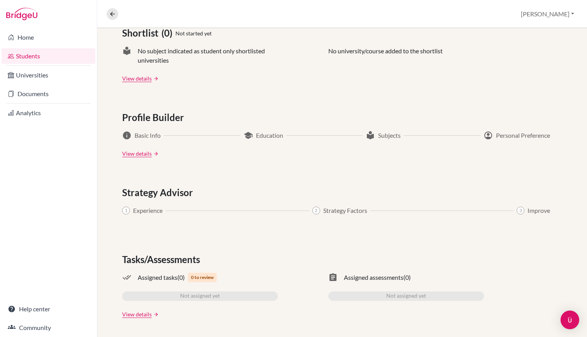
click at [197, 294] on span "Not assigned yet" at bounding box center [200, 296] width 40 height 9
click at [197, 295] on span "Not assigned yet" at bounding box center [200, 296] width 40 height 9
click at [132, 275] on div "done_all Assigned tasks (0) 0 to review" at bounding box center [200, 277] width 156 height 9
click at [129, 277] on span "done_all" at bounding box center [126, 277] width 9 height 9
click at [152, 314] on link "arrow_forward" at bounding box center [155, 314] width 7 height 5
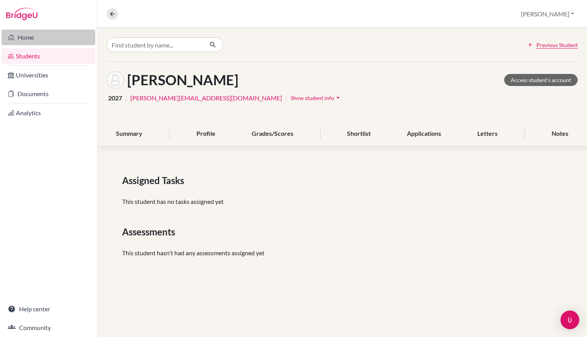
click at [49, 40] on link "Home" at bounding box center [49, 38] width 94 height 16
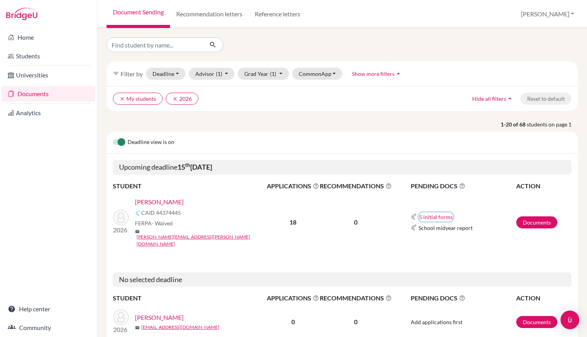
click at [425, 213] on button "5 initial forms" at bounding box center [436, 217] width 35 height 9
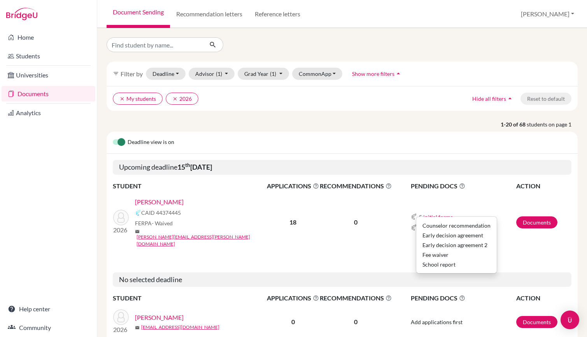
click at [366, 230] on td "0" at bounding box center [356, 222] width 73 height 63
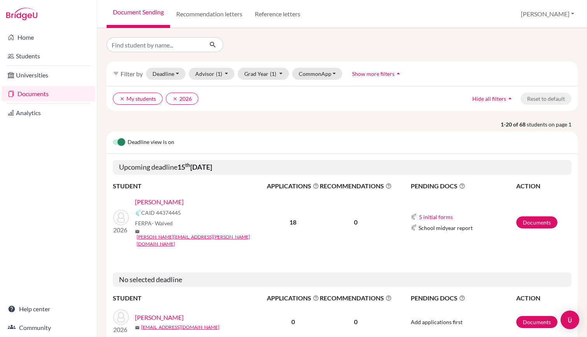
click at [171, 204] on link "[PERSON_NAME]" at bounding box center [159, 201] width 49 height 9
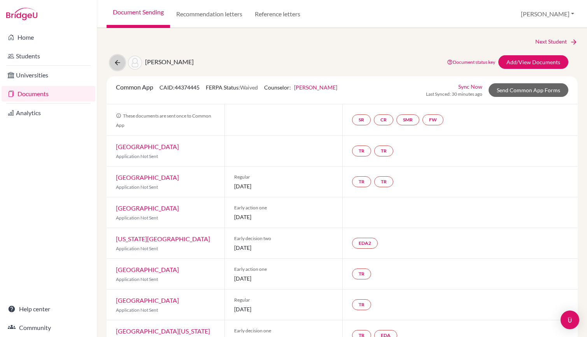
click at [111, 63] on button at bounding box center [117, 62] width 15 height 15
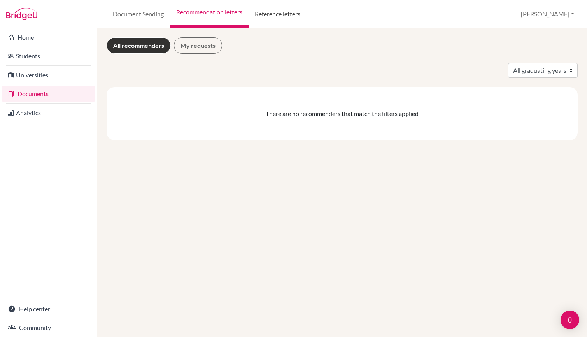
click at [279, 12] on link "Reference letters" at bounding box center [278, 14] width 58 height 28
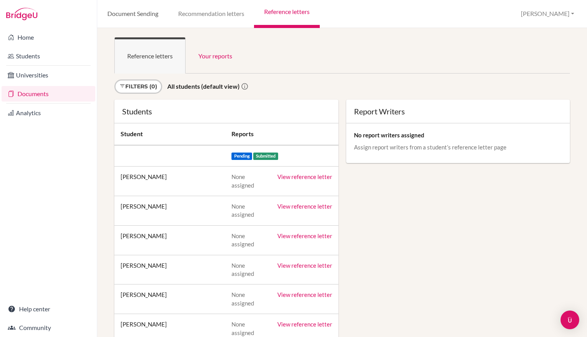
click at [150, 7] on link "Document Sending" at bounding box center [132, 14] width 71 height 28
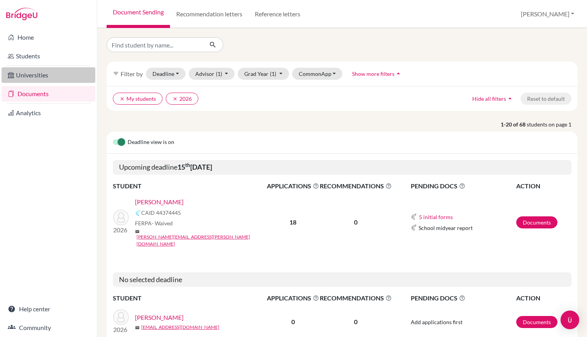
click at [57, 73] on link "Universities" at bounding box center [49, 75] width 94 height 16
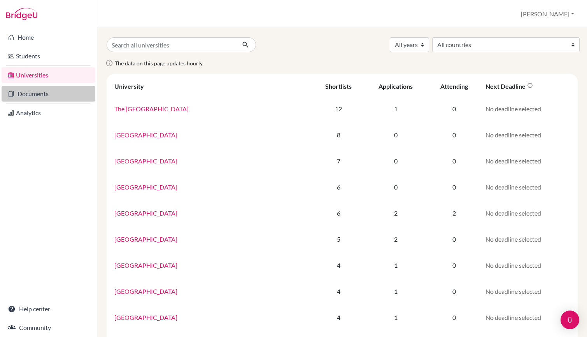
click at [65, 97] on link "Documents" at bounding box center [49, 94] width 94 height 16
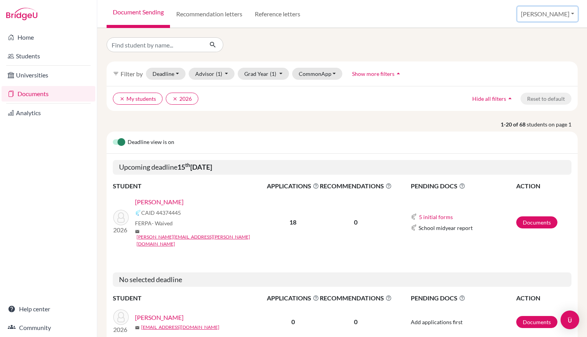
click at [557, 12] on button "[PERSON_NAME]" at bounding box center [548, 14] width 60 height 15
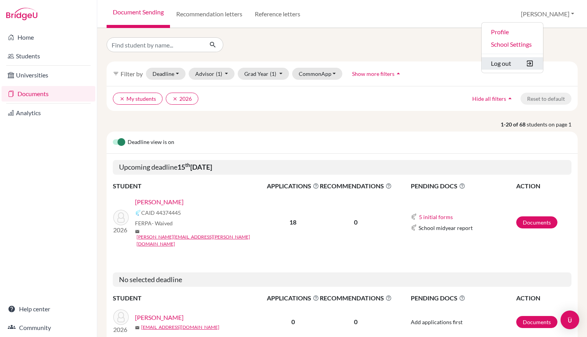
click at [538, 63] on button "Log out" at bounding box center [513, 63] width 62 height 12
